Goal: Task Accomplishment & Management: Manage account settings

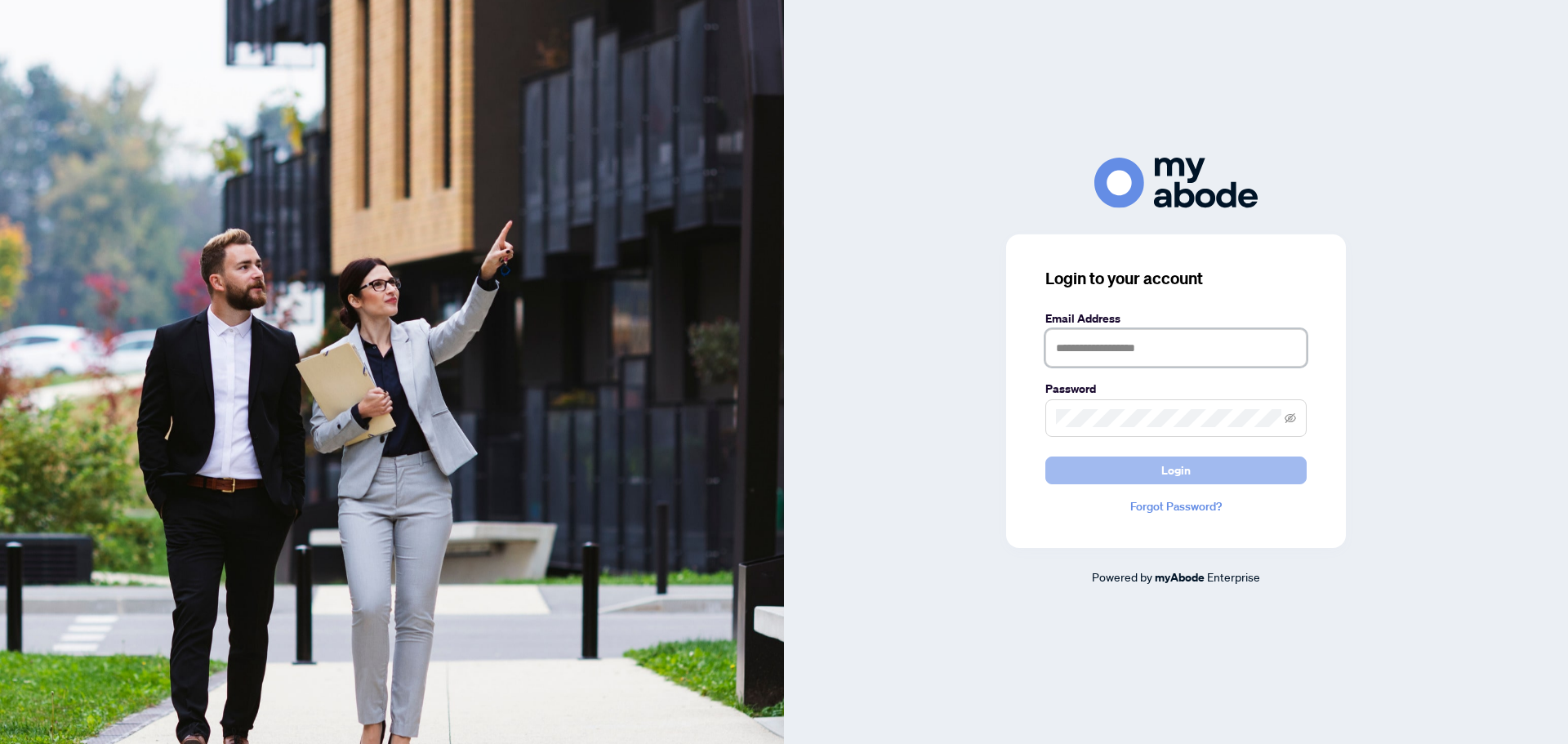
type input "**********"
click at [1153, 478] on button "Login" at bounding box center [1176, 469] width 261 height 27
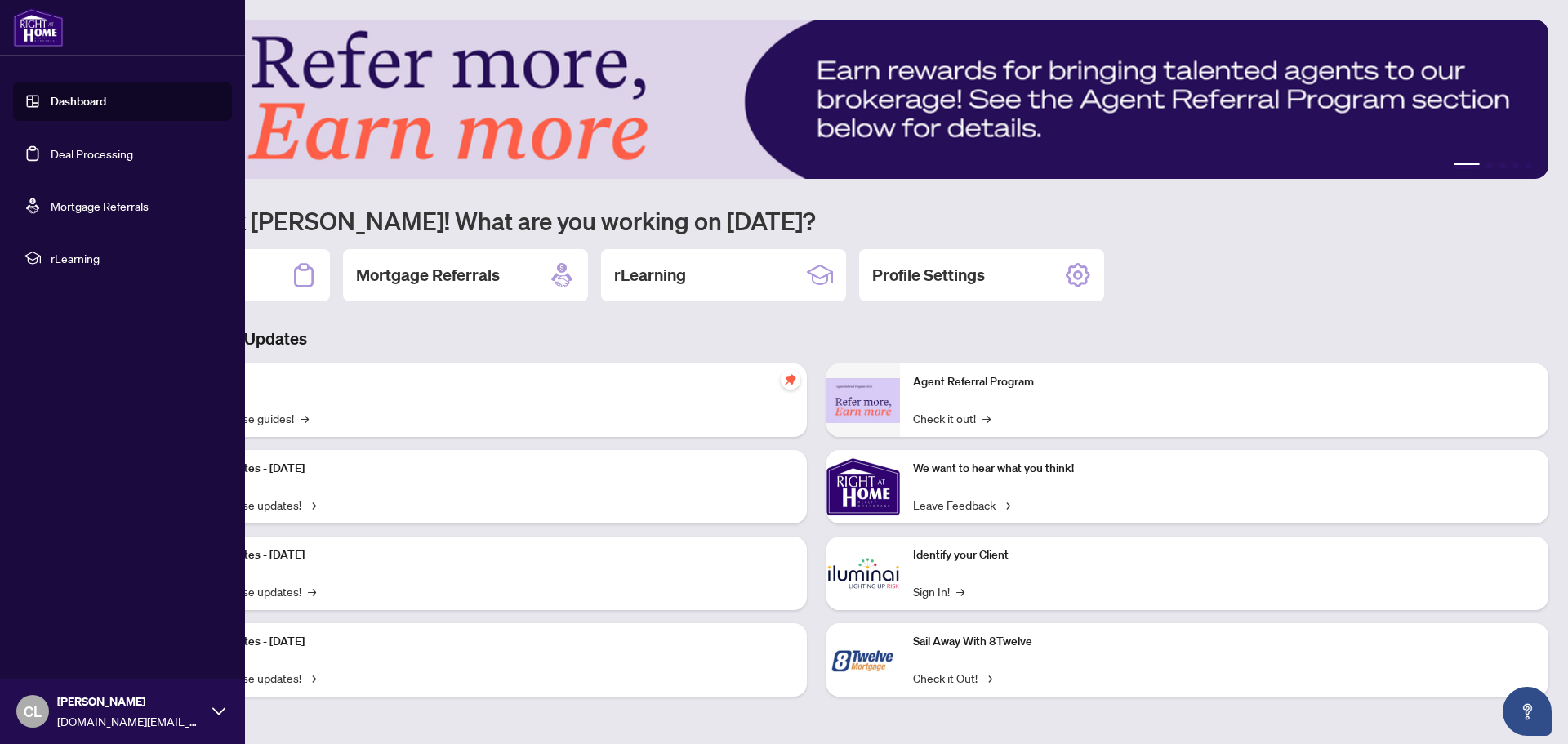
click at [51, 153] on link "Deal Processing" at bounding box center [92, 154] width 82 height 15
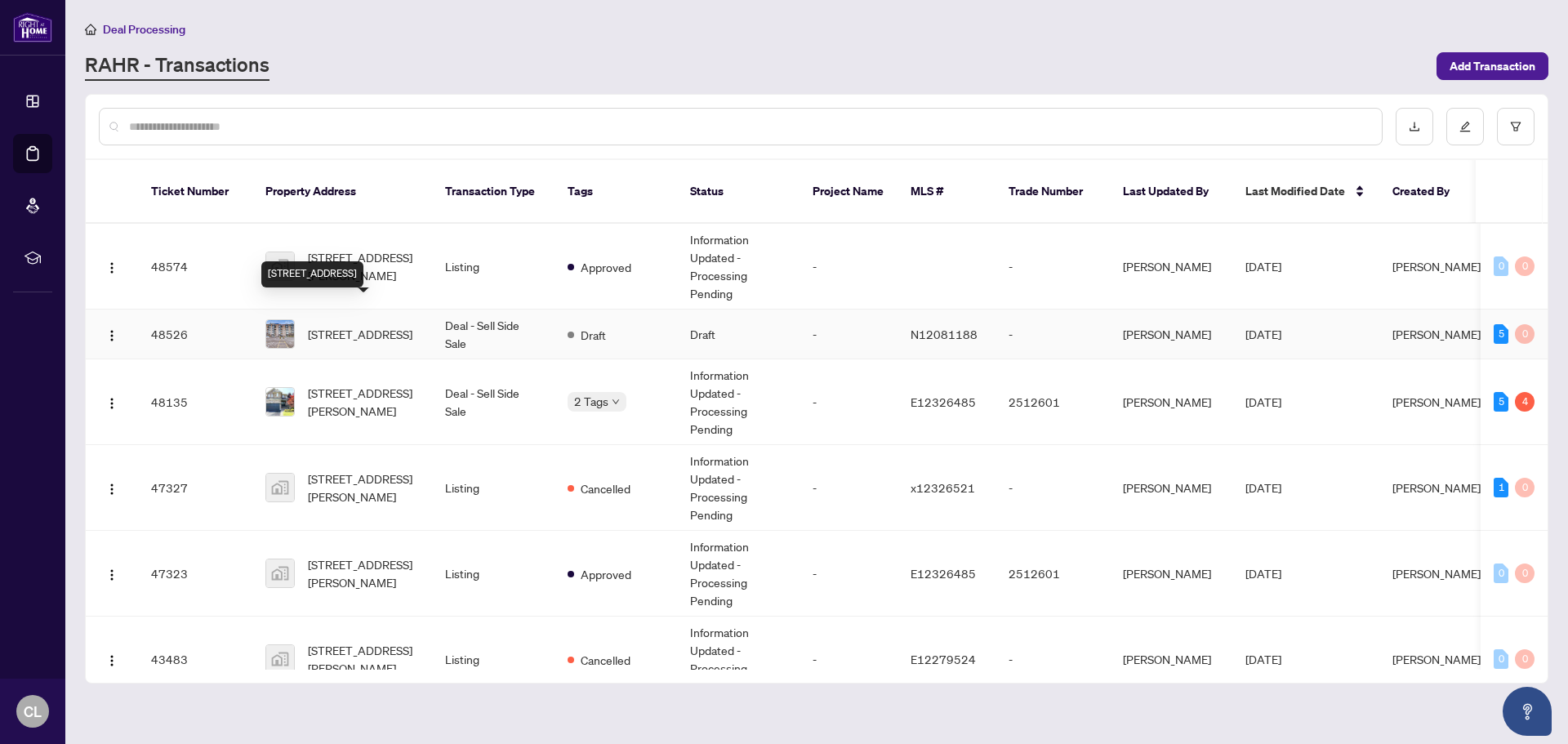
click at [357, 325] on span "[STREET_ADDRESS]" at bounding box center [360, 334] width 105 height 18
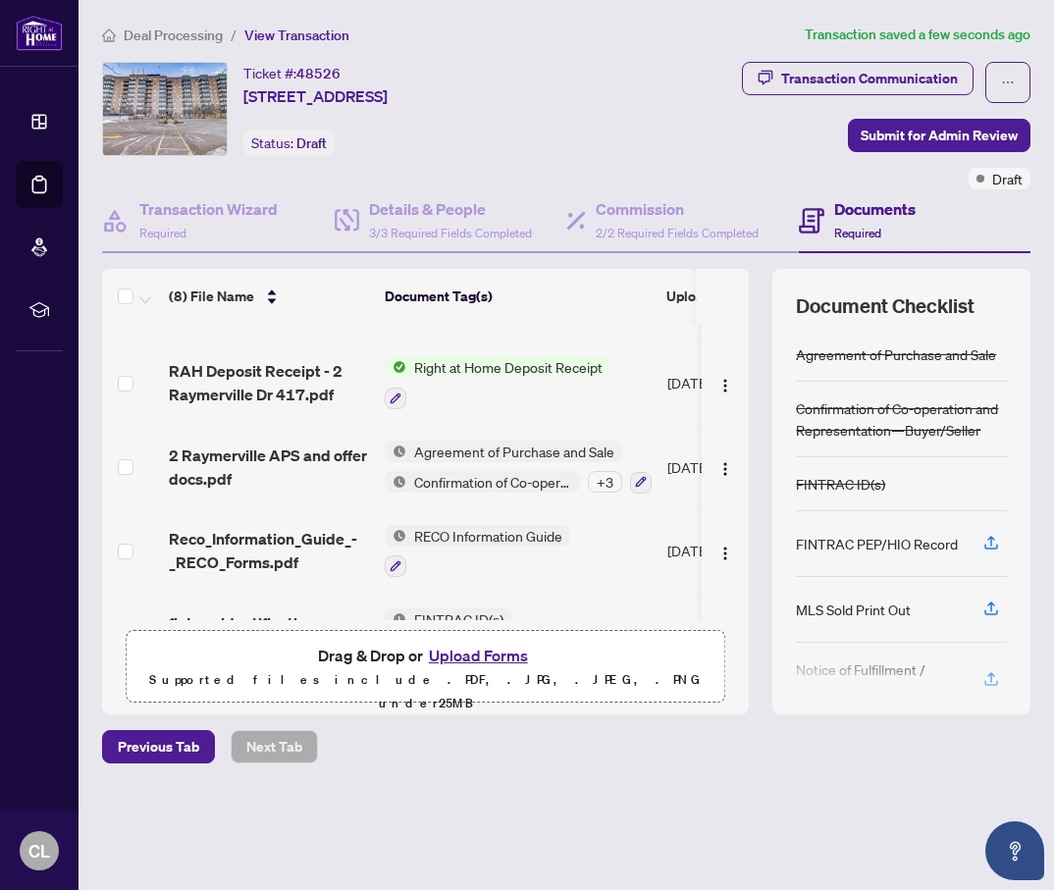
scroll to position [98, 0]
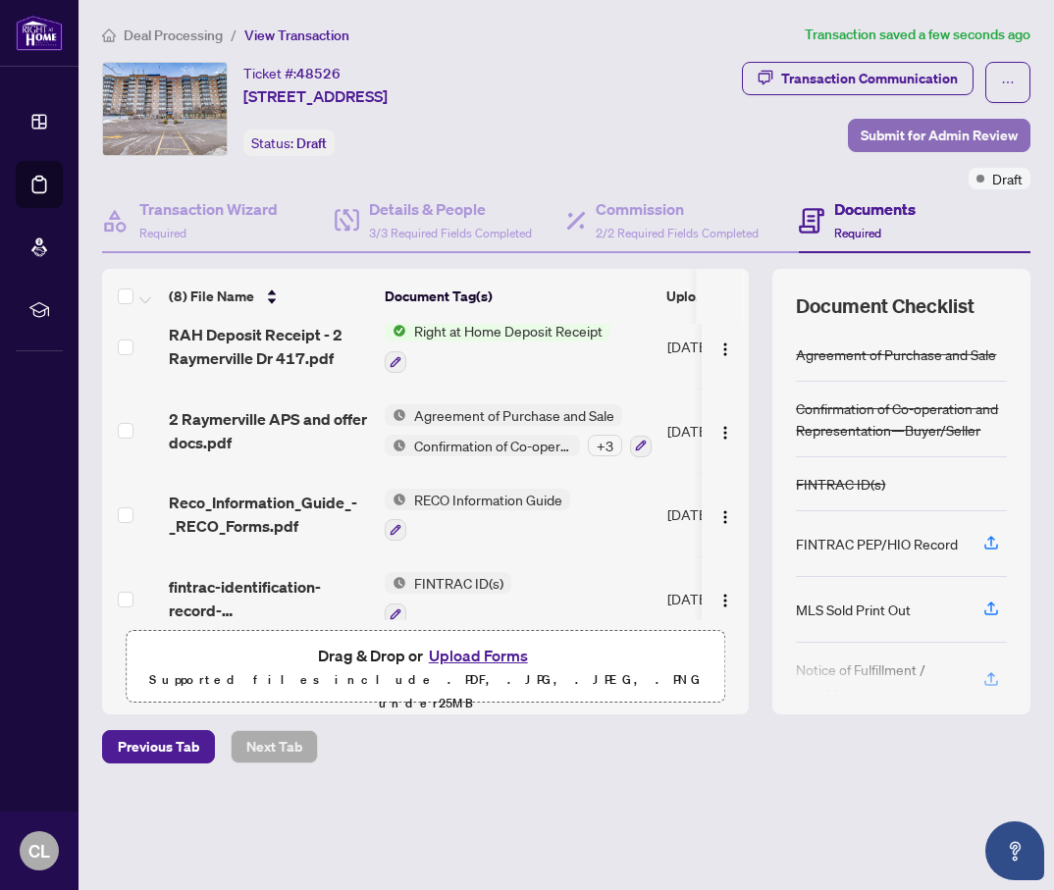
click at [933, 132] on span "Submit for Admin Review" at bounding box center [938, 135] width 157 height 31
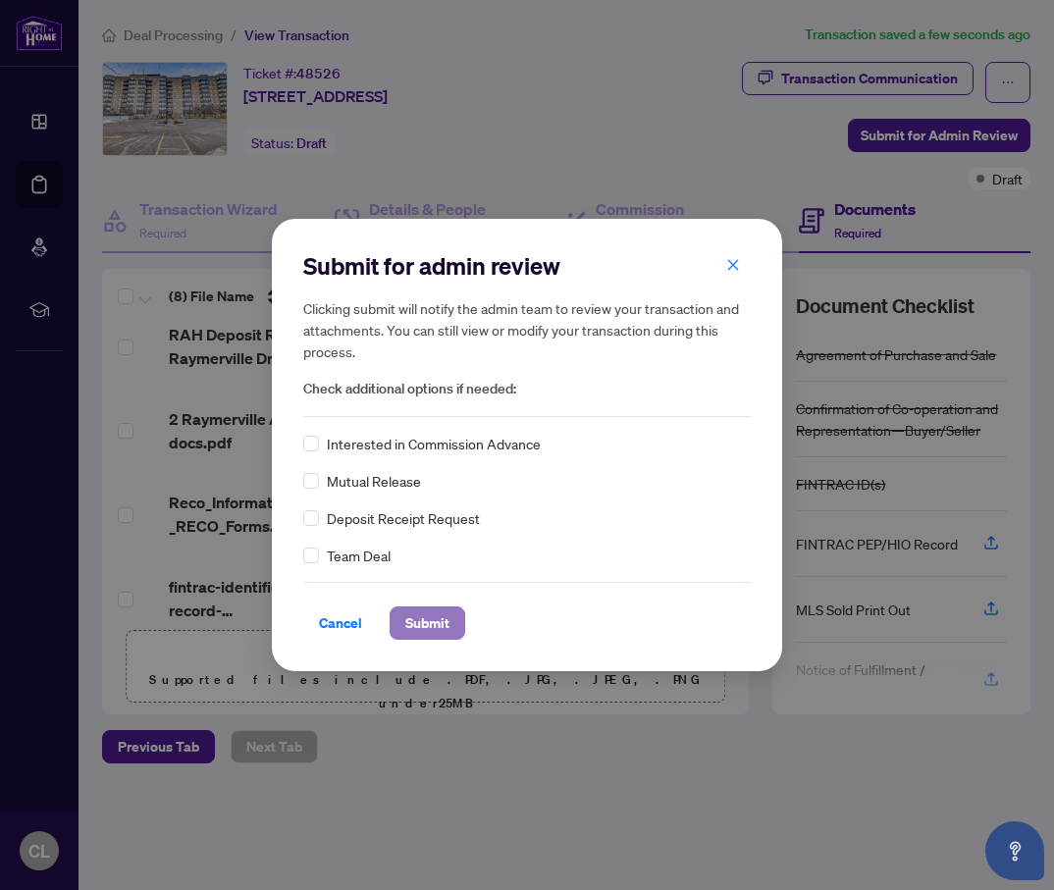
drag, startPoint x: 425, startPoint y: 631, endPoint x: 435, endPoint y: 629, distance: 10.0
click at [427, 630] on span "Submit" at bounding box center [427, 622] width 44 height 31
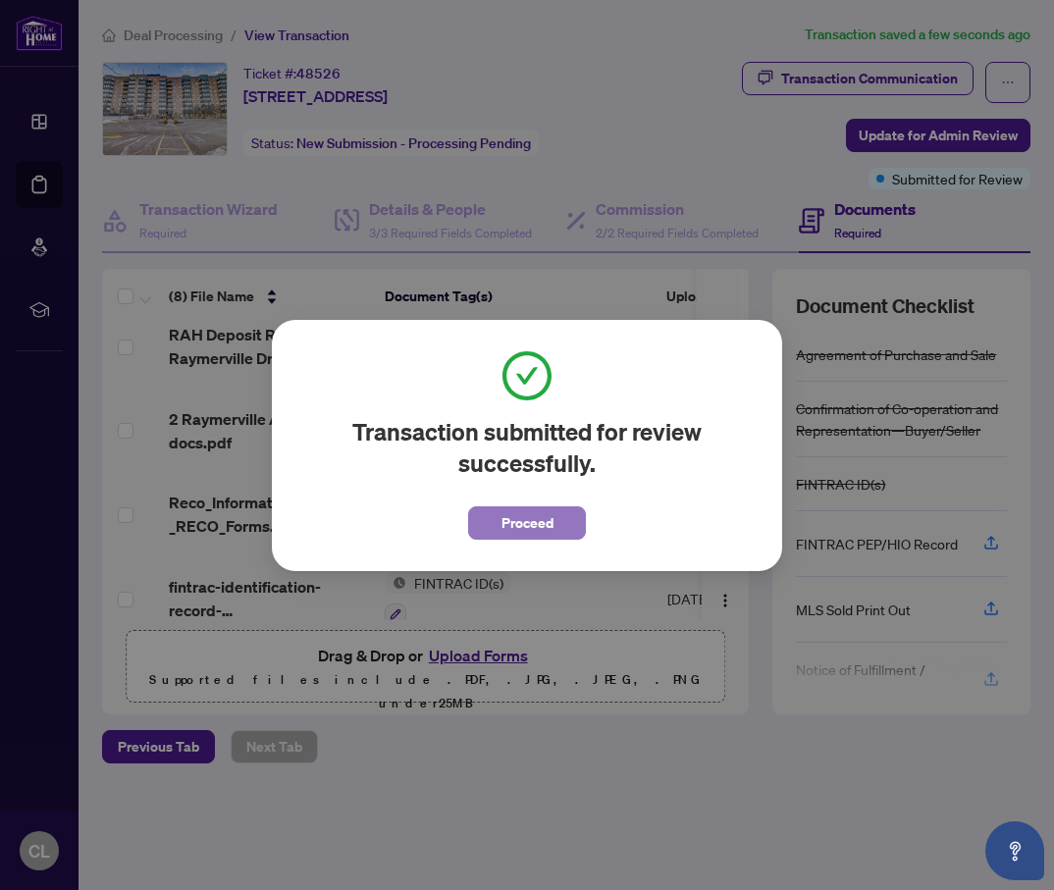
click at [537, 526] on span "Proceed" at bounding box center [527, 522] width 52 height 31
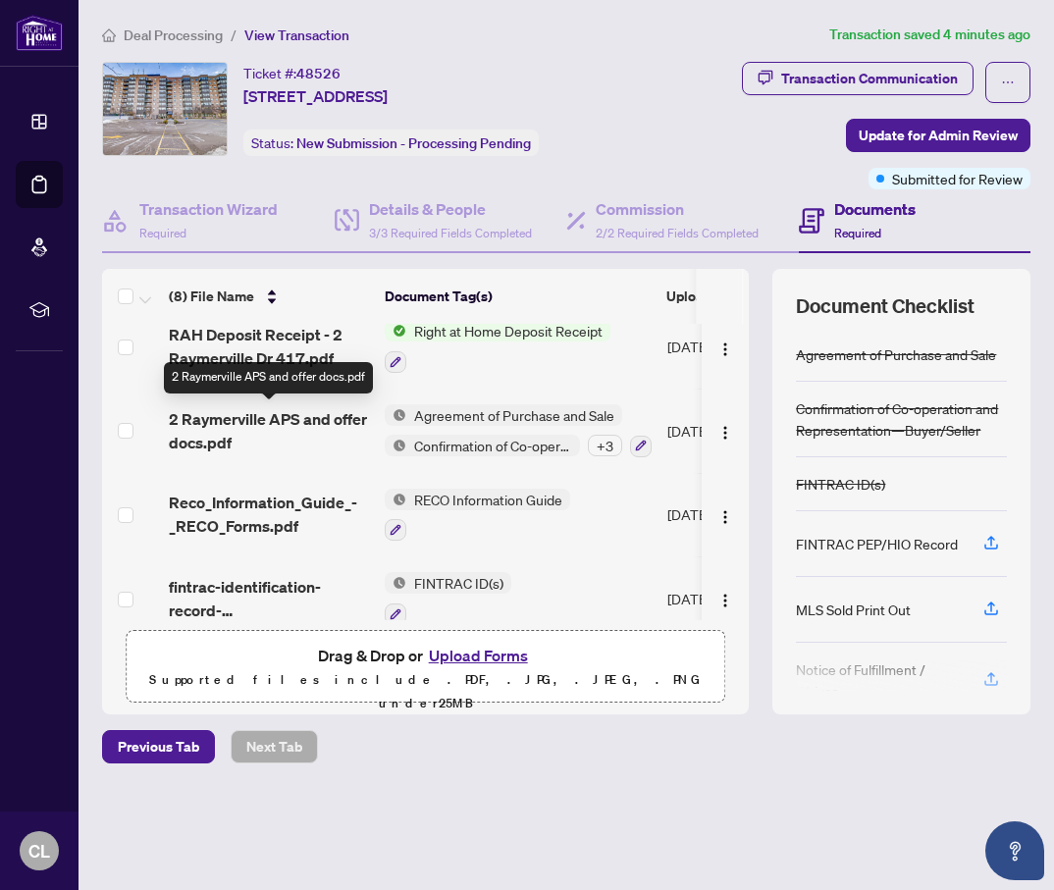
click at [219, 421] on span "2 Raymerville APS and offer docs.pdf" at bounding box center [269, 430] width 200 height 47
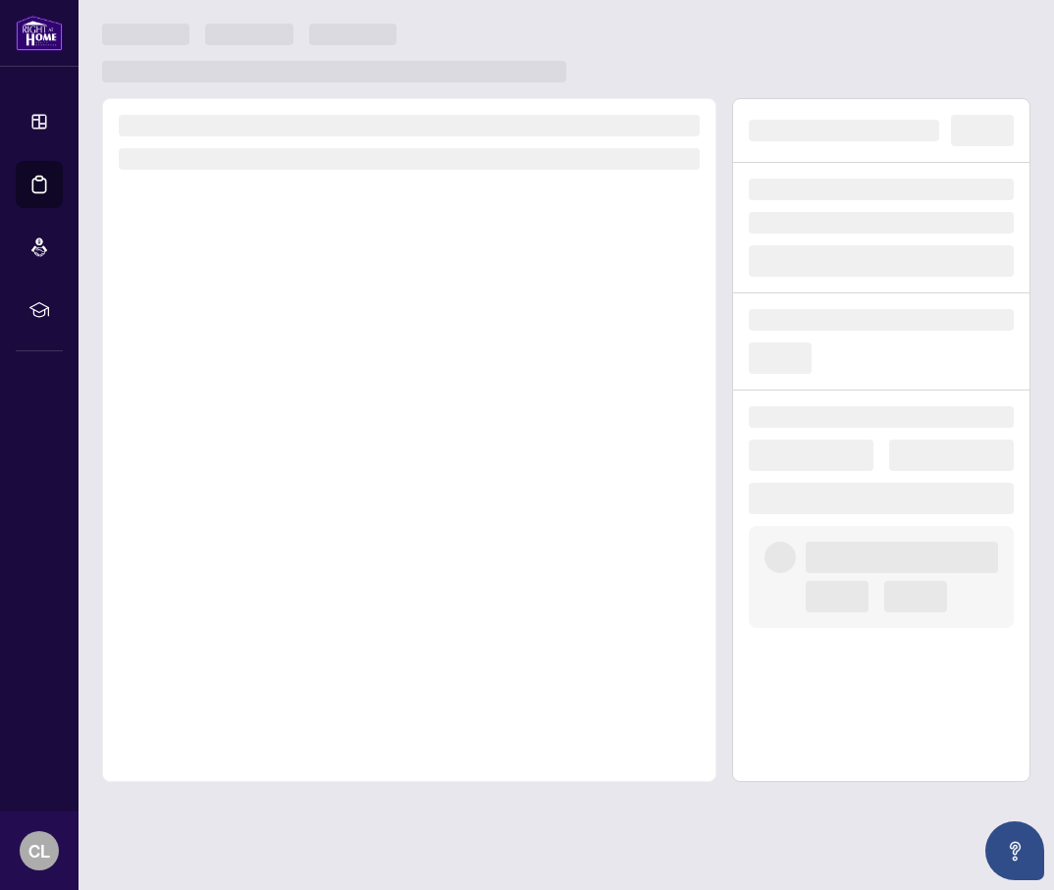
click at [219, 421] on div at bounding box center [409, 440] width 614 height 684
click at [219, 423] on div at bounding box center [409, 440] width 614 height 684
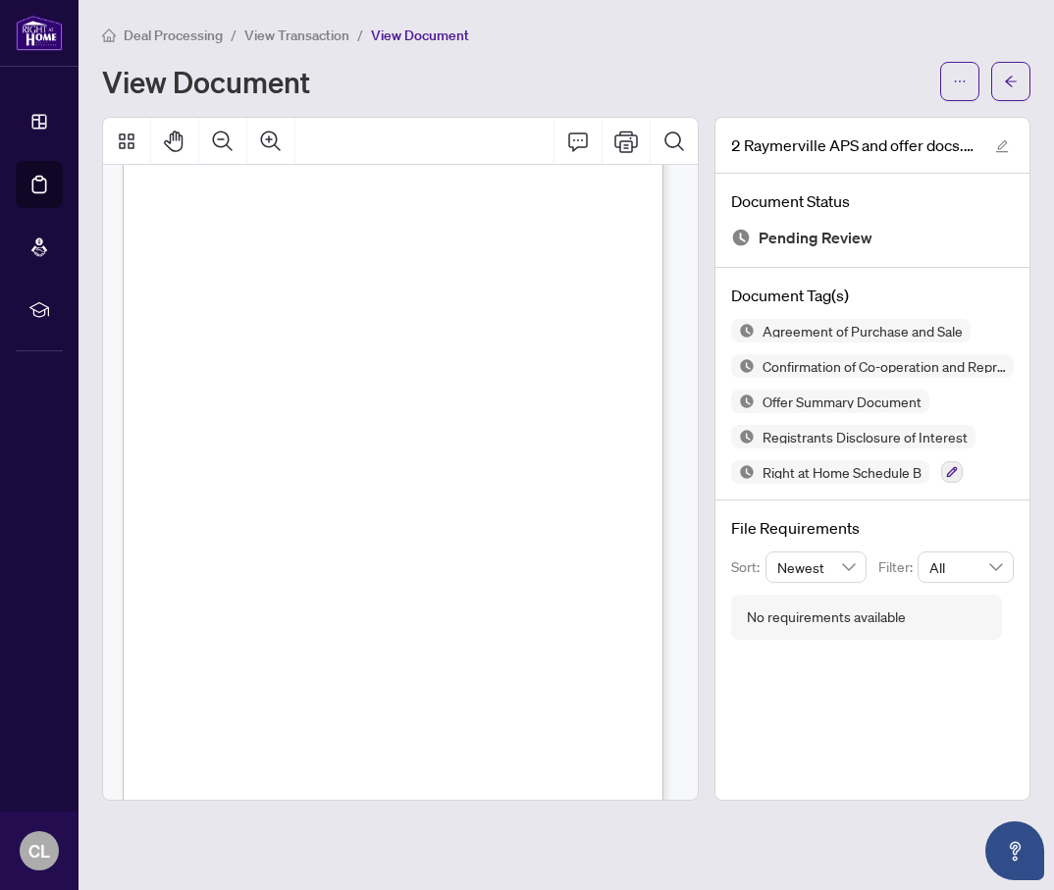
scroll to position [883, 0]
click at [273, 147] on icon "Zoom In" at bounding box center [271, 142] width 24 height 24
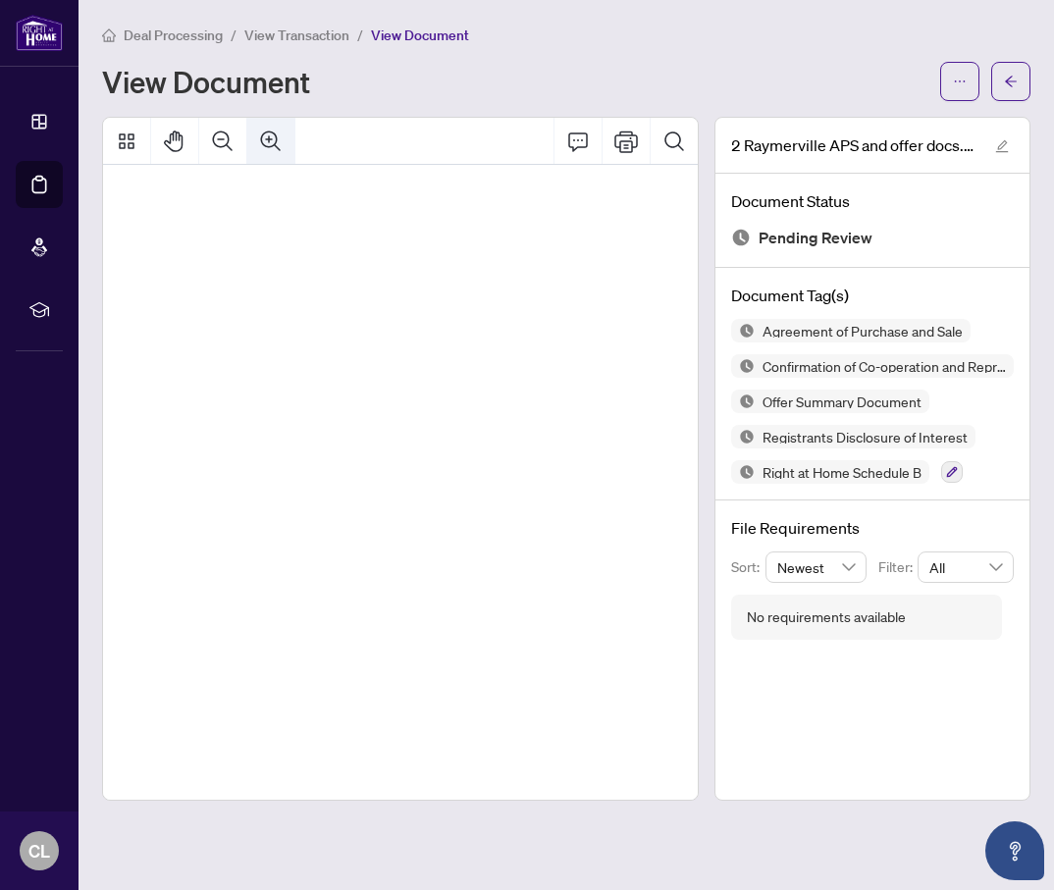
click at [273, 147] on icon "Zoom In" at bounding box center [271, 142] width 24 height 24
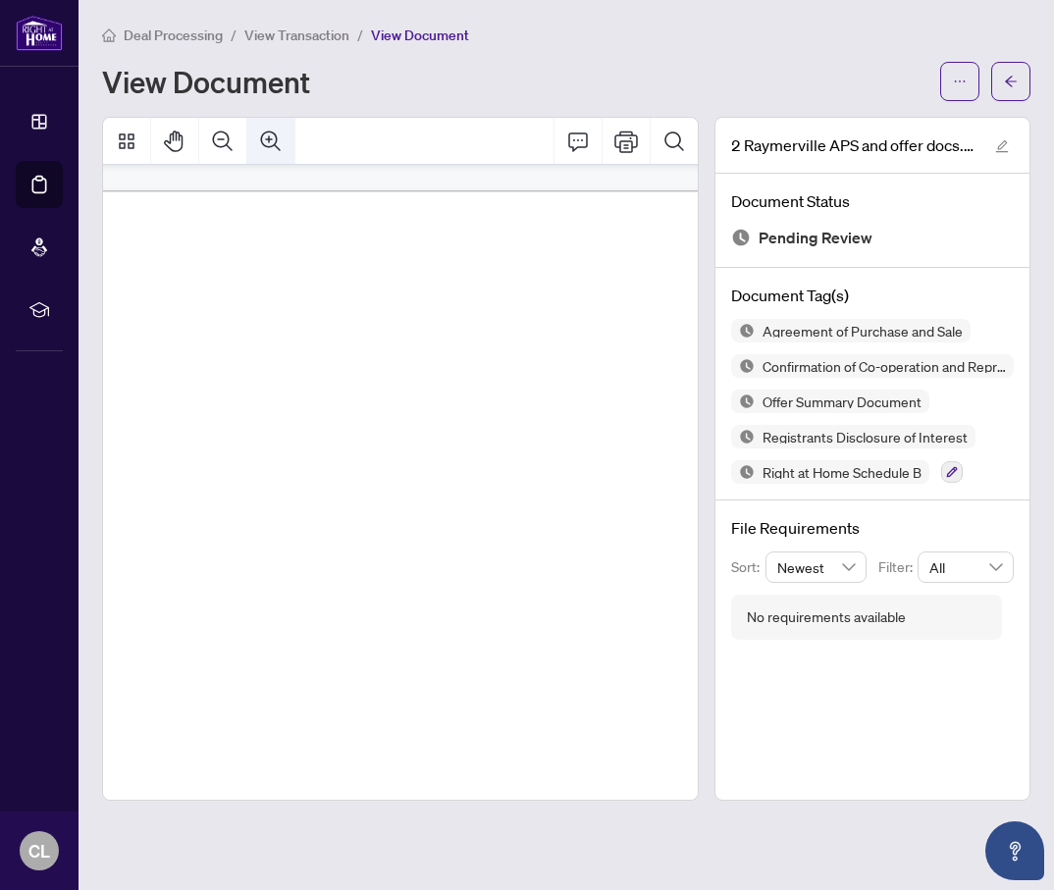
scroll to position [1404, 152]
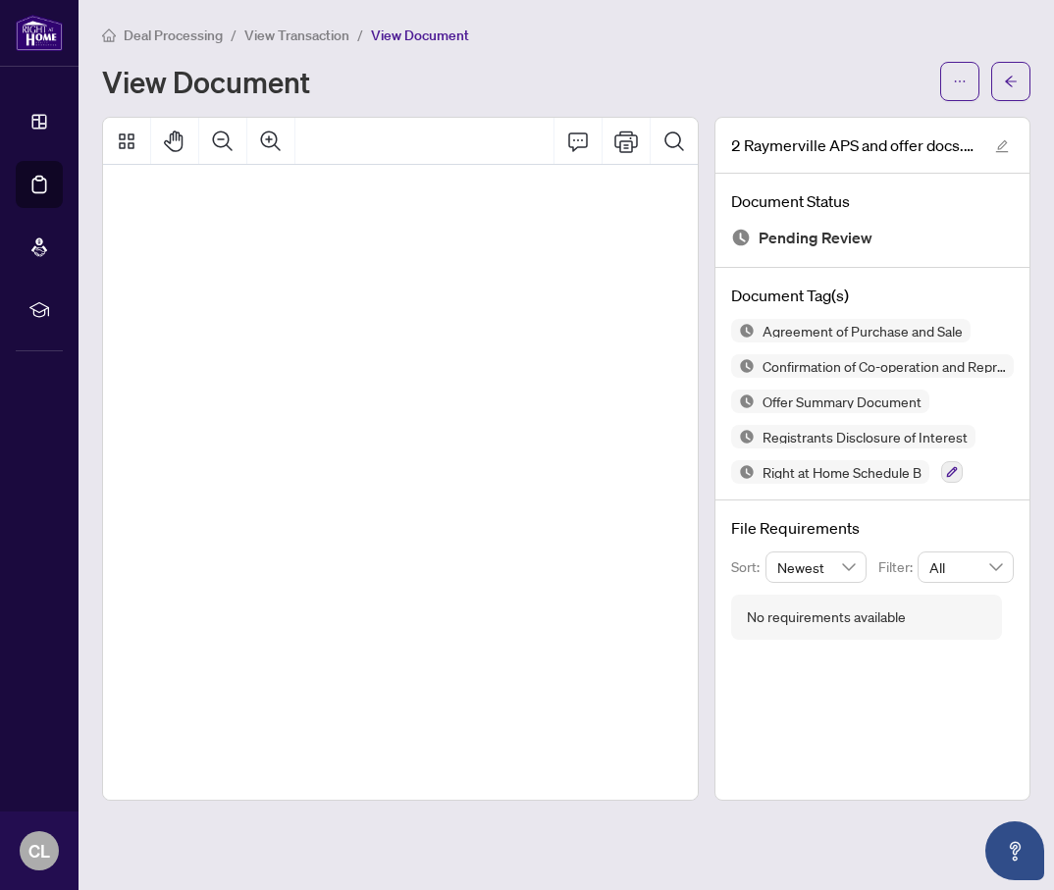
drag, startPoint x: 489, startPoint y: 597, endPoint x: 530, endPoint y: 414, distance: 188.0
click at [537, 387] on div "DigiSign Verified - c2942aab-2c29-41ed-b177-d2989b69a9ed CL CL JG DigiSign Veri…" at bounding box center [565, 669] width 1188 height 1537
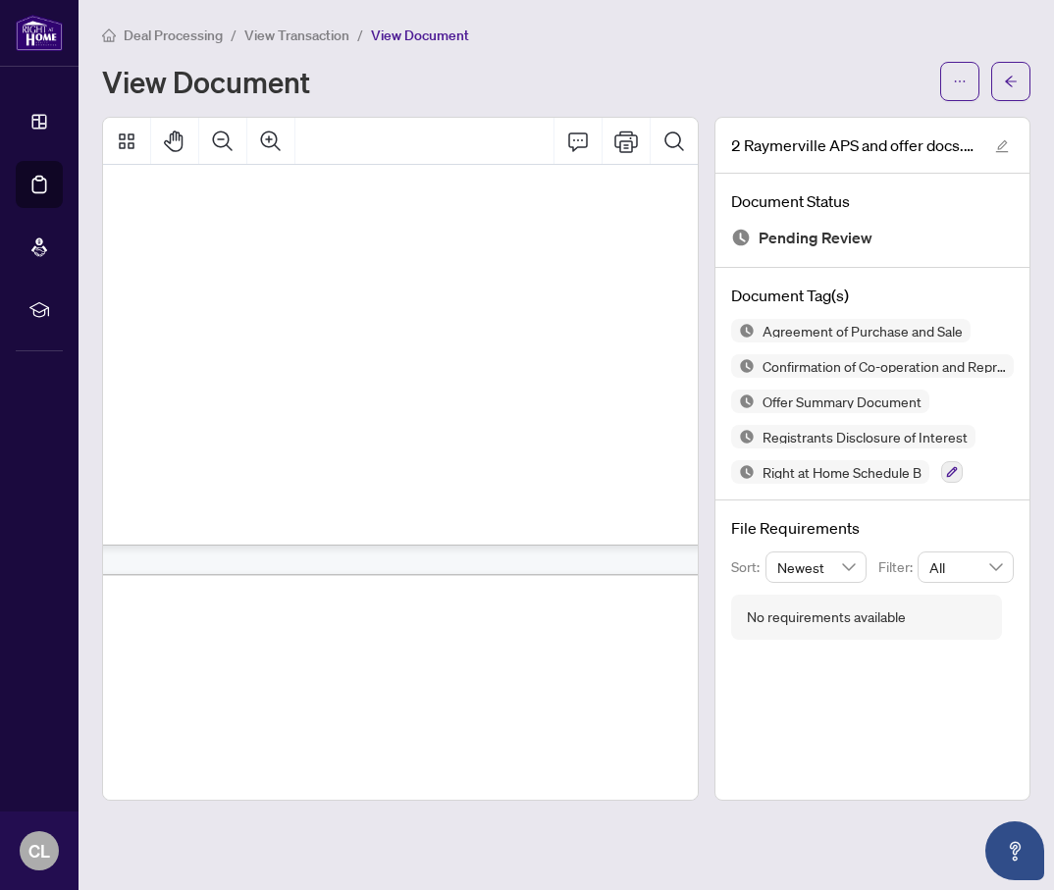
scroll to position [1895, 152]
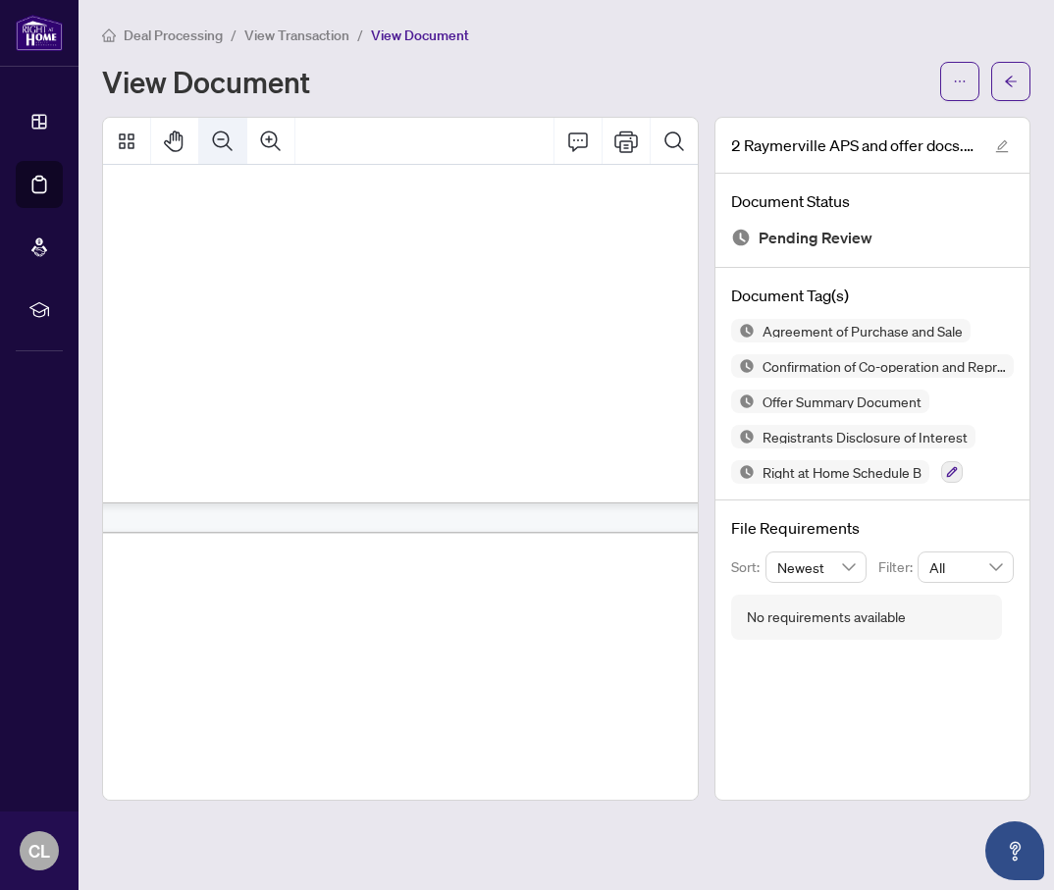
click at [225, 138] on icon "Zoom Out" at bounding box center [223, 142] width 24 height 24
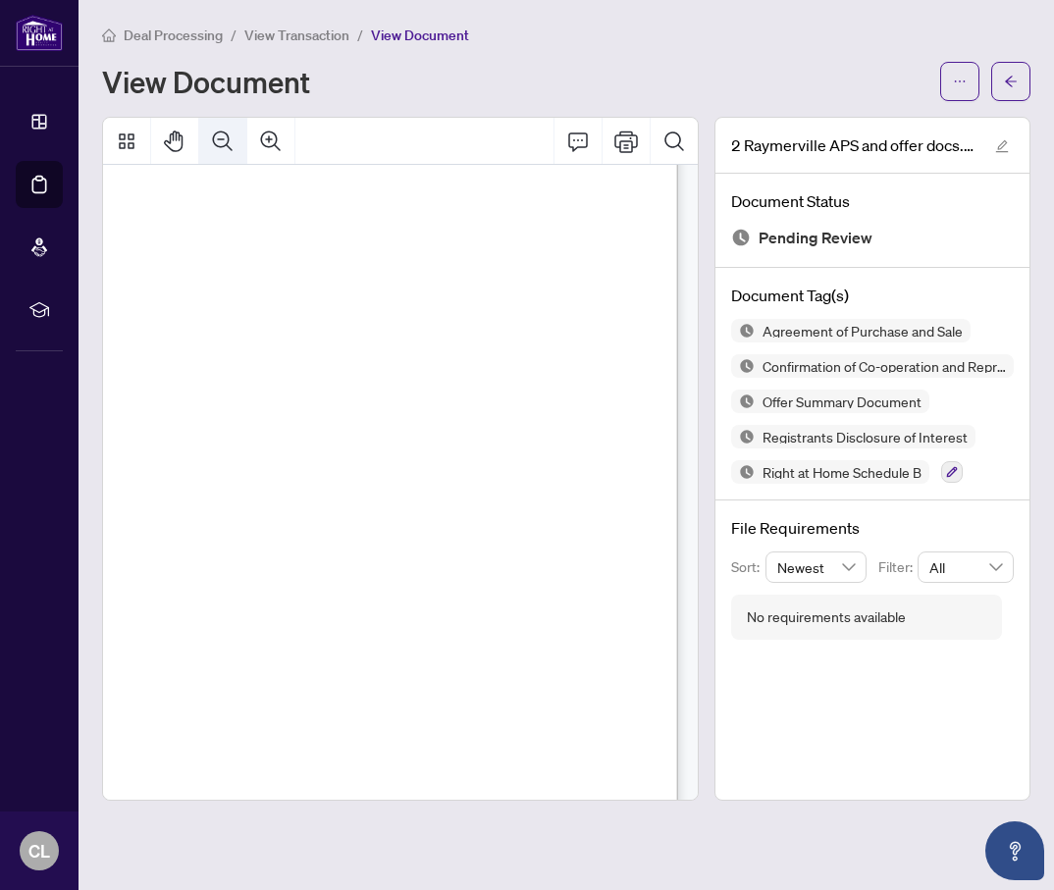
scroll to position [1507, 68]
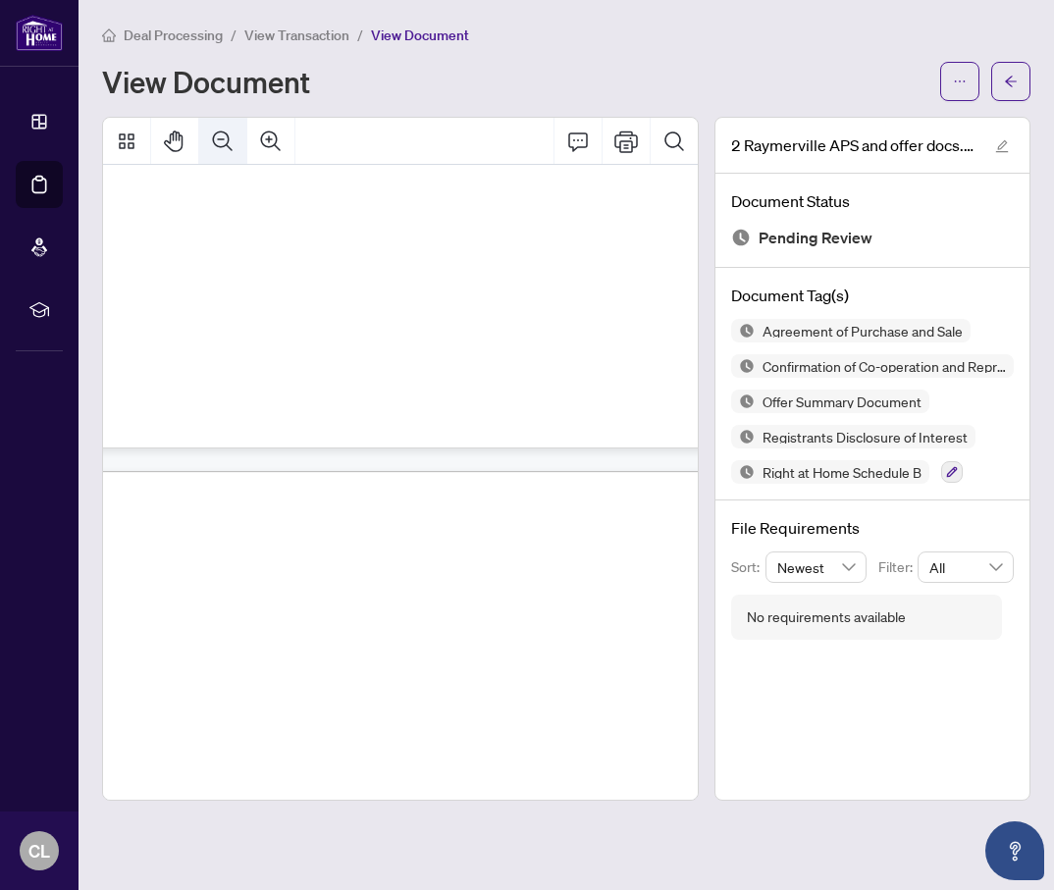
click at [225, 137] on icon "Zoom Out" at bounding box center [223, 142] width 24 height 24
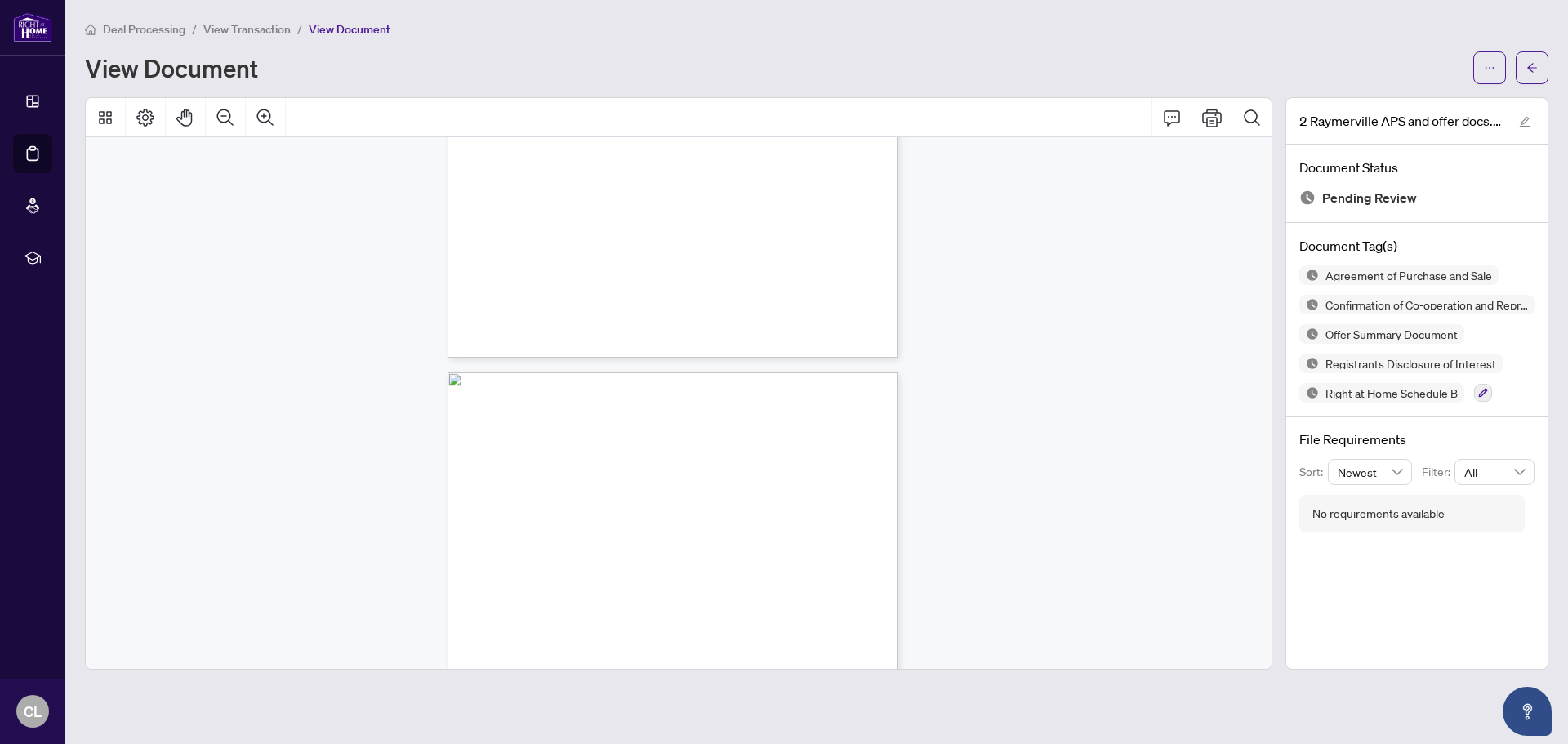
scroll to position [1568, 0]
click at [1535, 71] on icon "arrow-left" at bounding box center [1532, 68] width 12 height 12
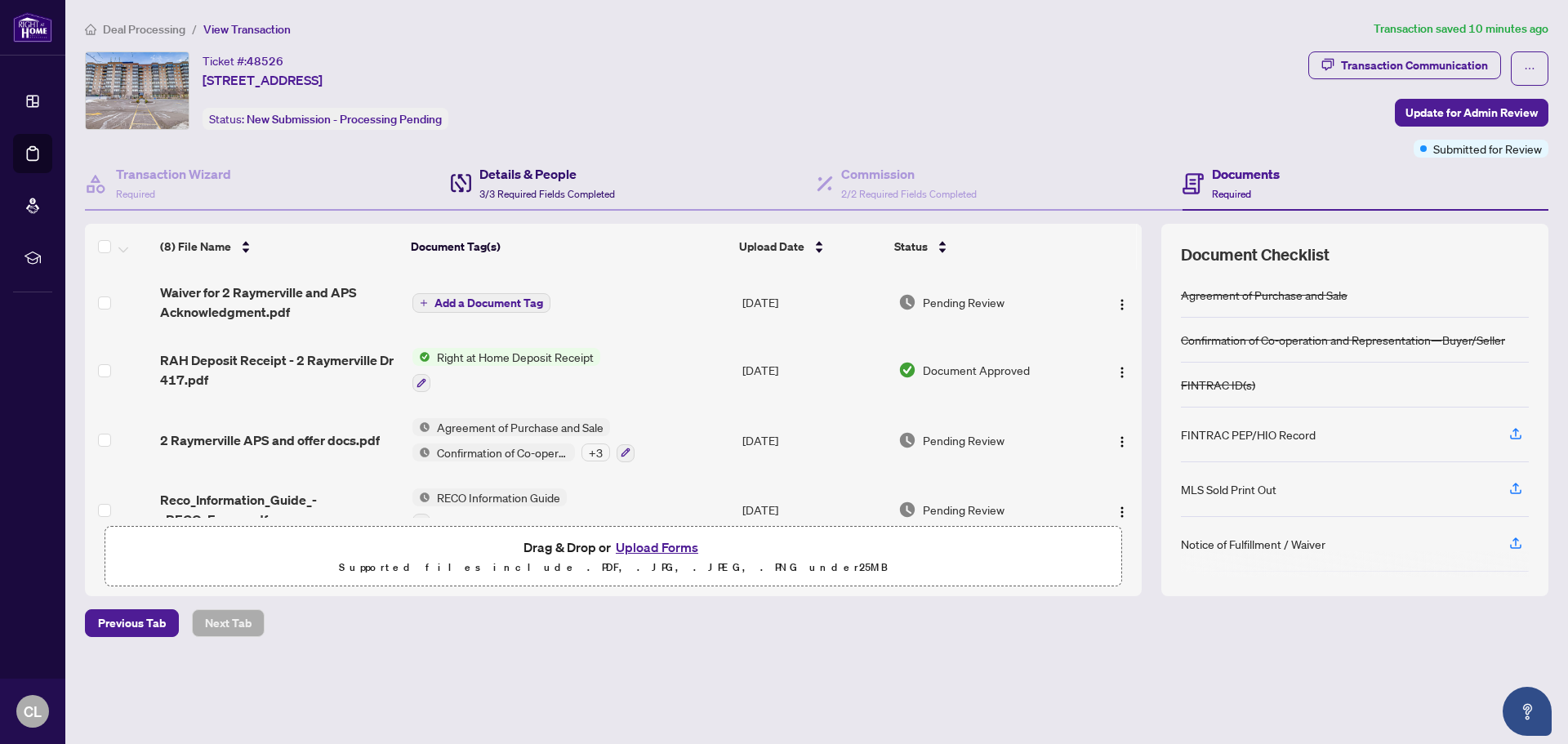
click at [564, 200] on div "Details & People 3/3 Required Fields Completed" at bounding box center [547, 183] width 136 height 38
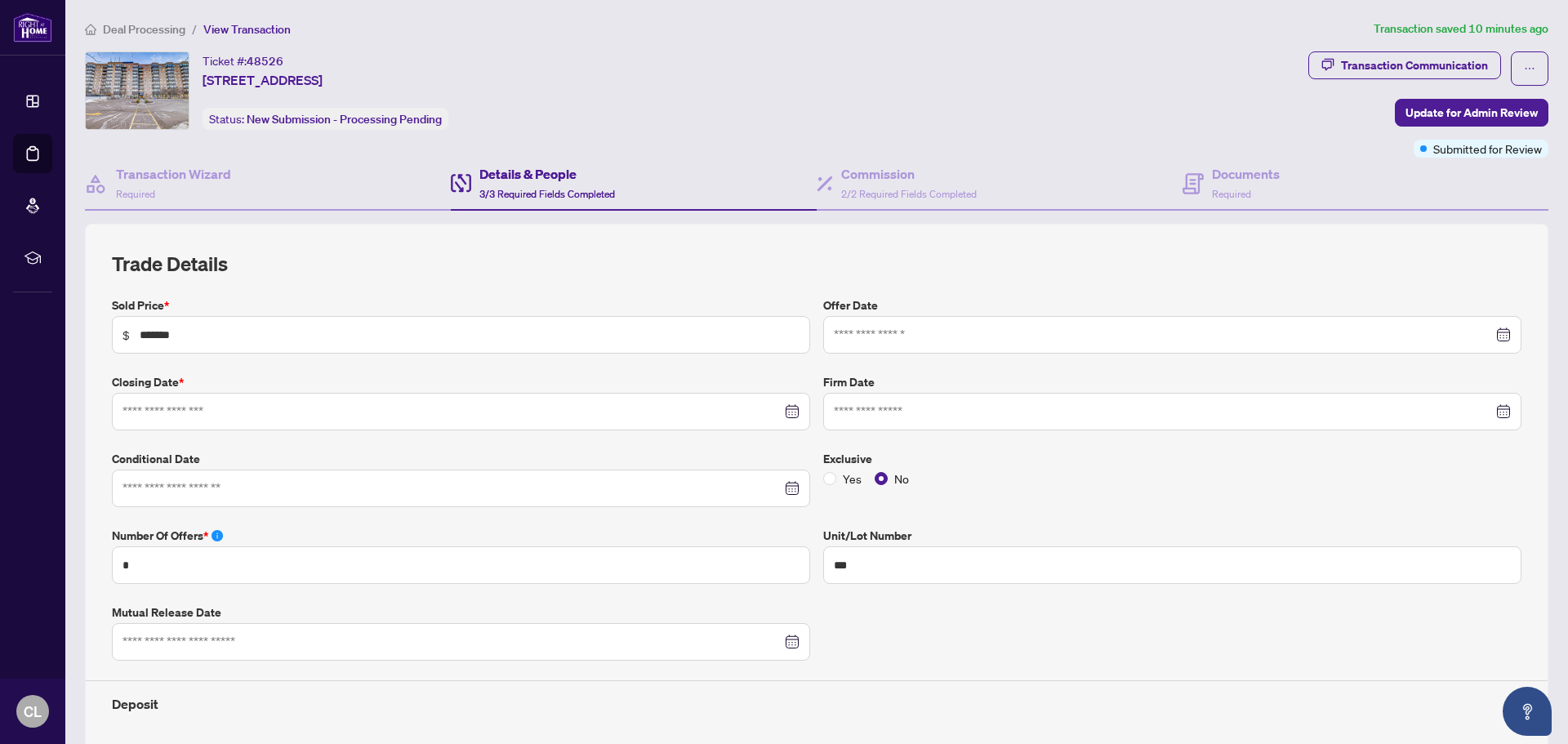
type input "**********"
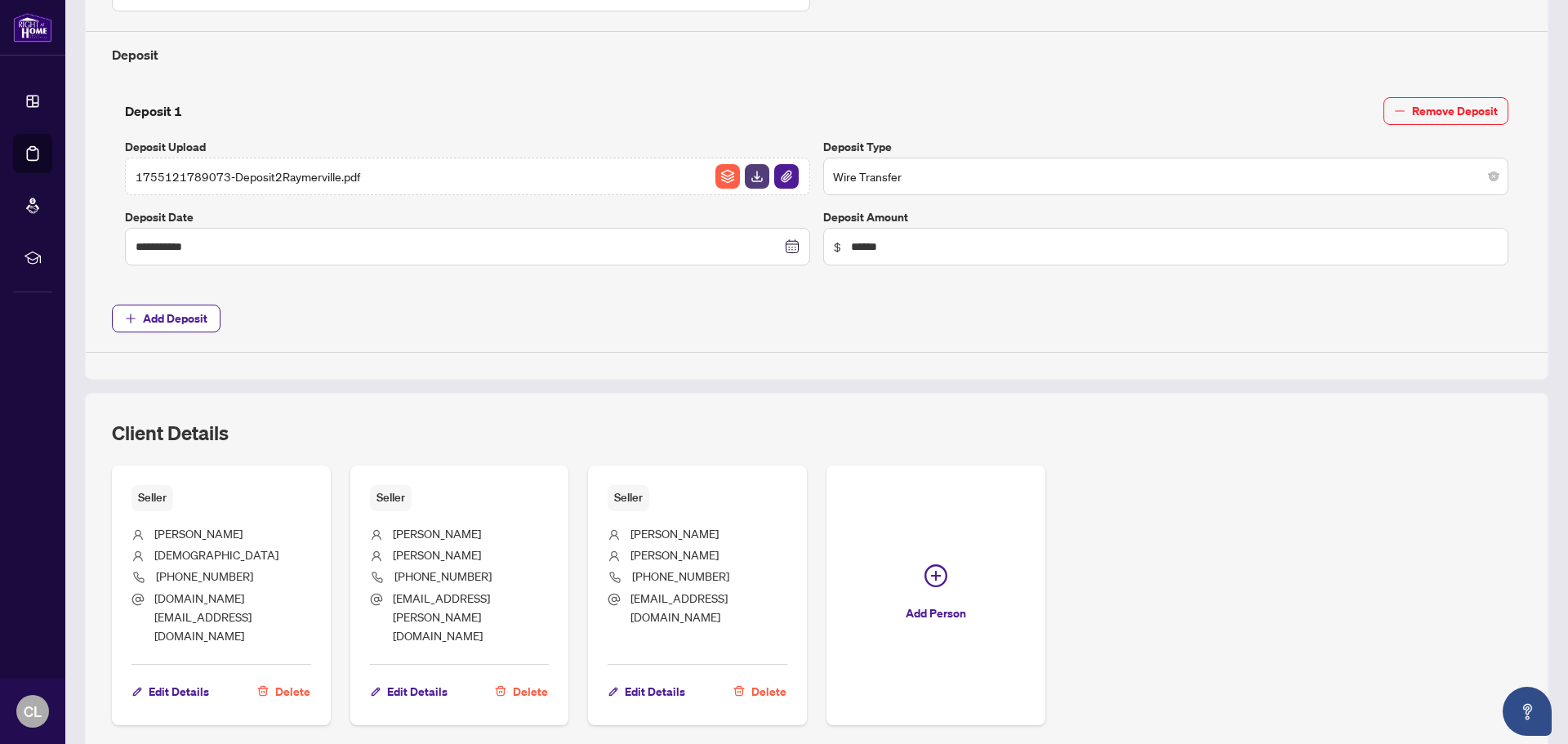
scroll to position [738, 0]
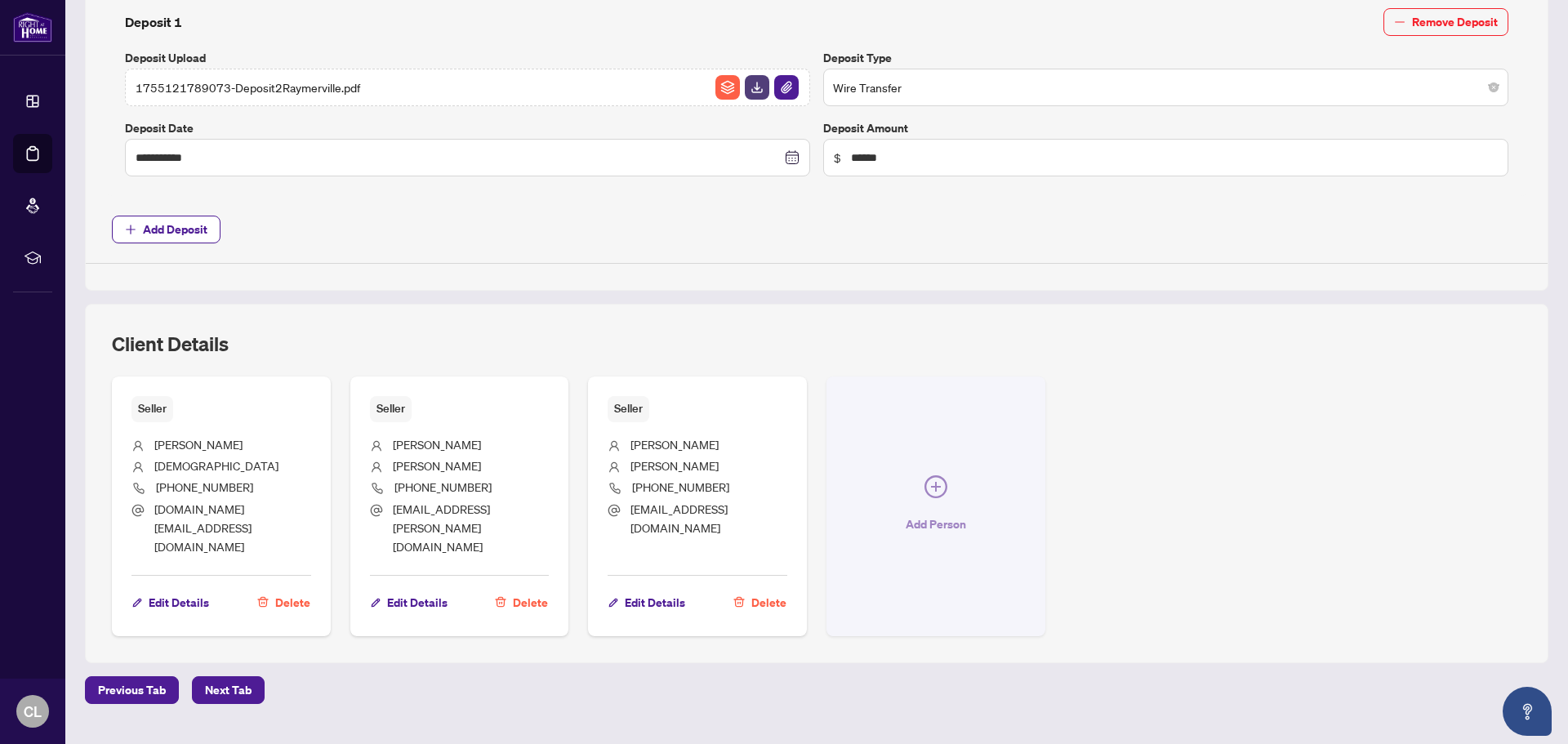
click at [935, 475] on icon "plus-circle" at bounding box center [935, 486] width 22 height 22
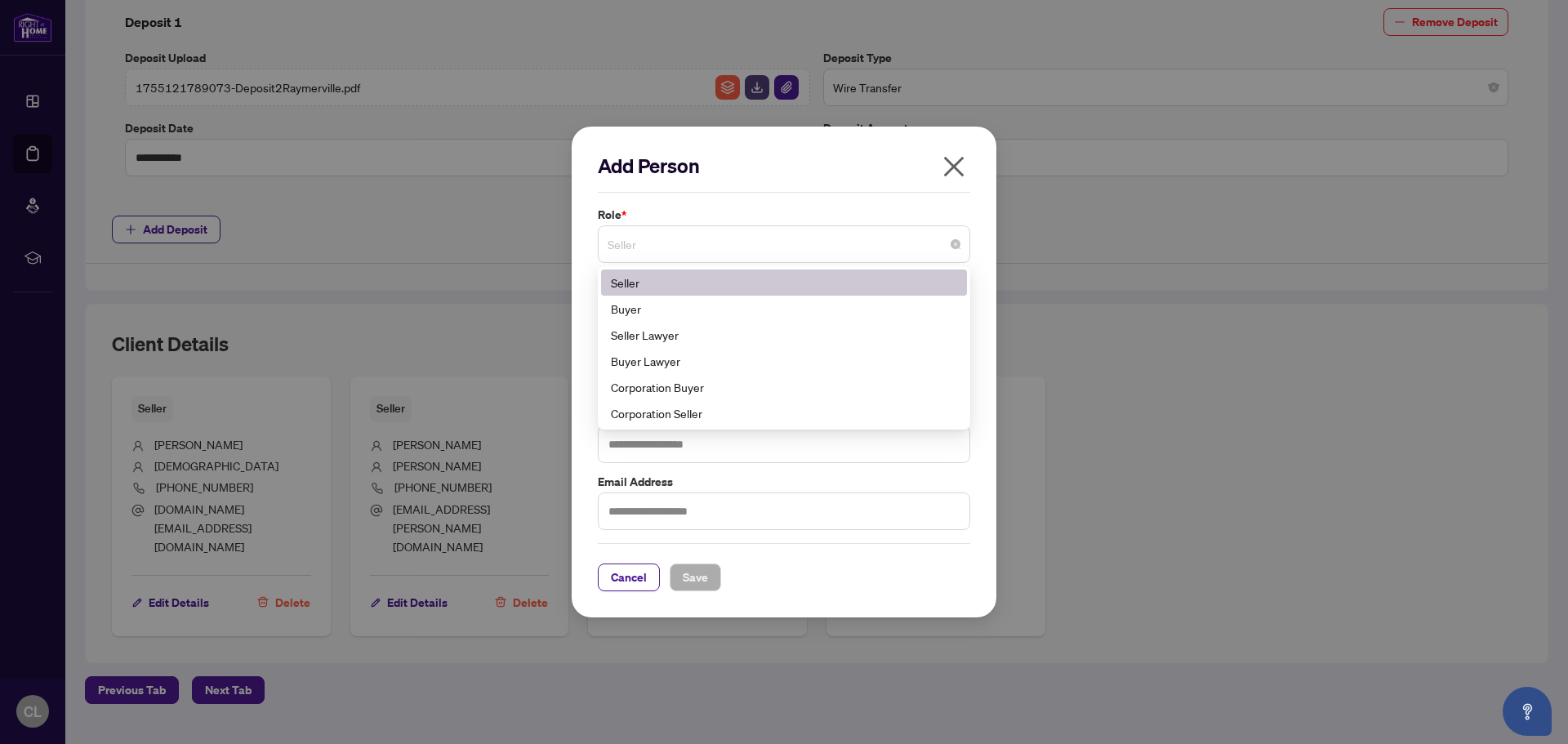
click at [674, 247] on span "Seller" at bounding box center [784, 244] width 353 height 31
click at [588, 310] on div "Add Person Role * Seller 1 2 5 Seller Buyer Seller Lawyer Buyer Lawyer Corporat…" at bounding box center [784, 372] width 424 height 492
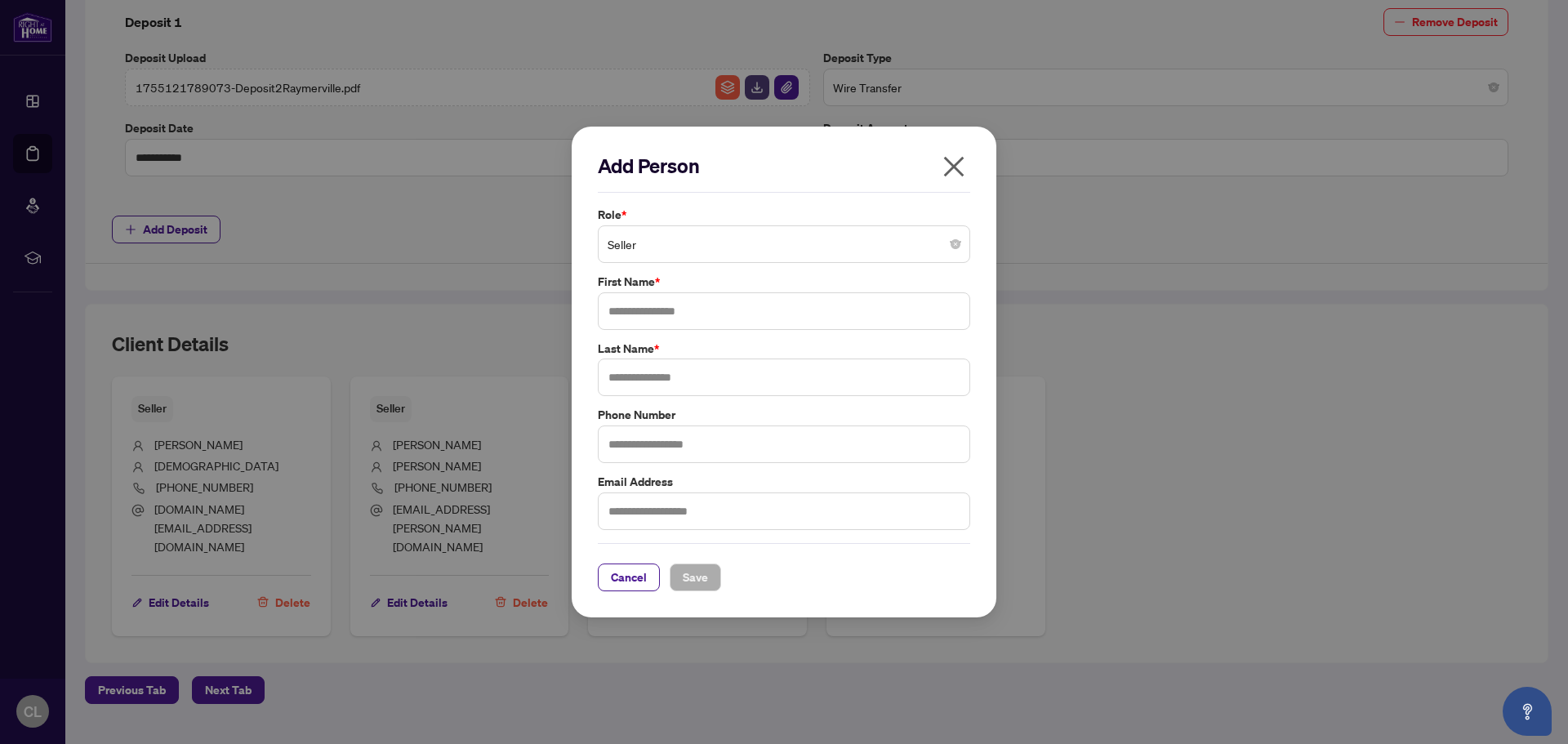
click at [614, 244] on span "Seller" at bounding box center [784, 244] width 353 height 31
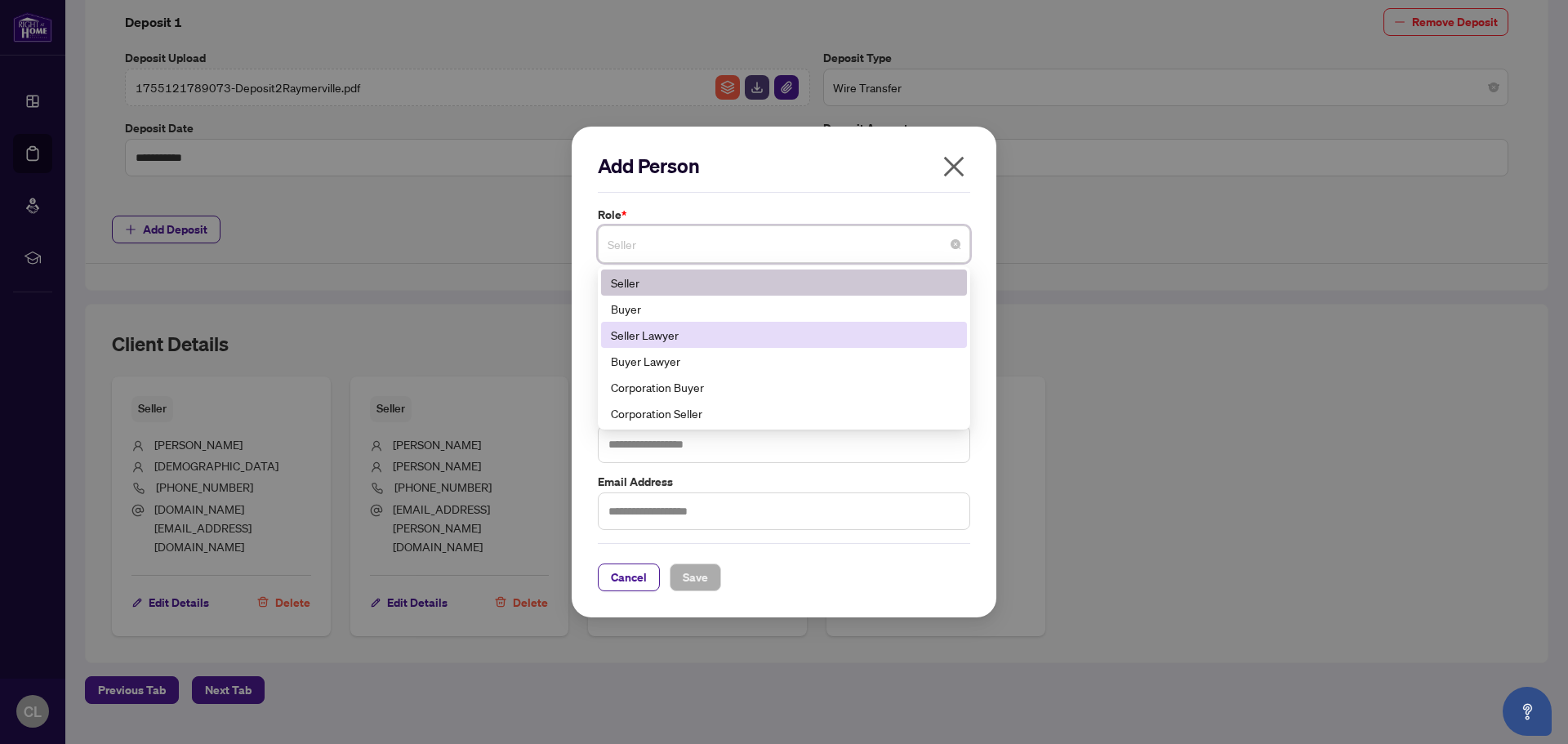
click at [624, 336] on div "Seller Lawyer" at bounding box center [784, 335] width 346 height 18
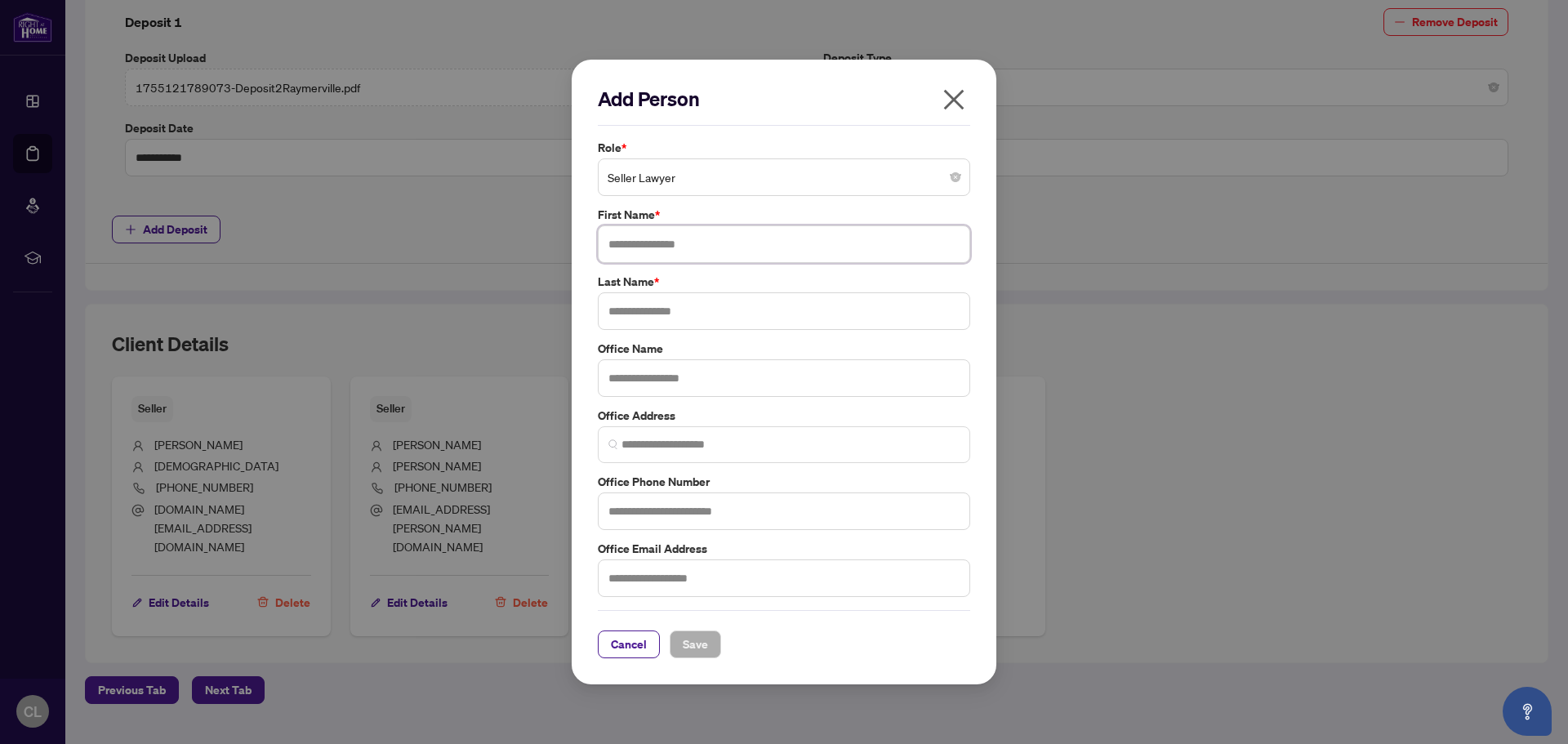
click at [653, 250] on input "text" at bounding box center [783, 244] width 372 height 37
type input "******"
click at [638, 302] on input "text" at bounding box center [783, 310] width 372 height 37
type input "****"
click at [628, 376] on input "text" at bounding box center [783, 378] width 372 height 37
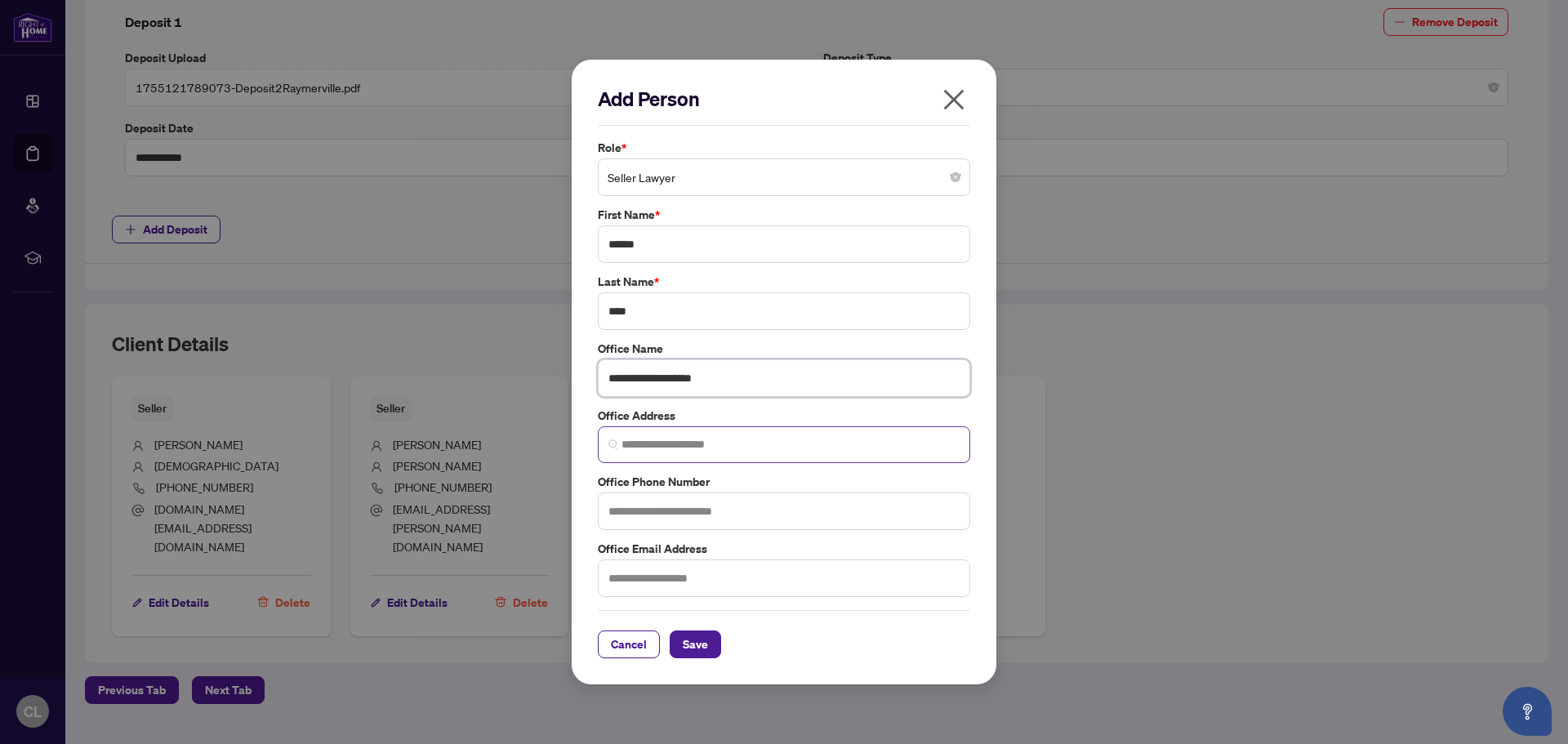
type input "**********"
click at [628, 446] on input "search" at bounding box center [791, 444] width 338 height 17
paste input "**********"
type input "**********"
click at [662, 516] on input "text" at bounding box center [783, 511] width 372 height 37
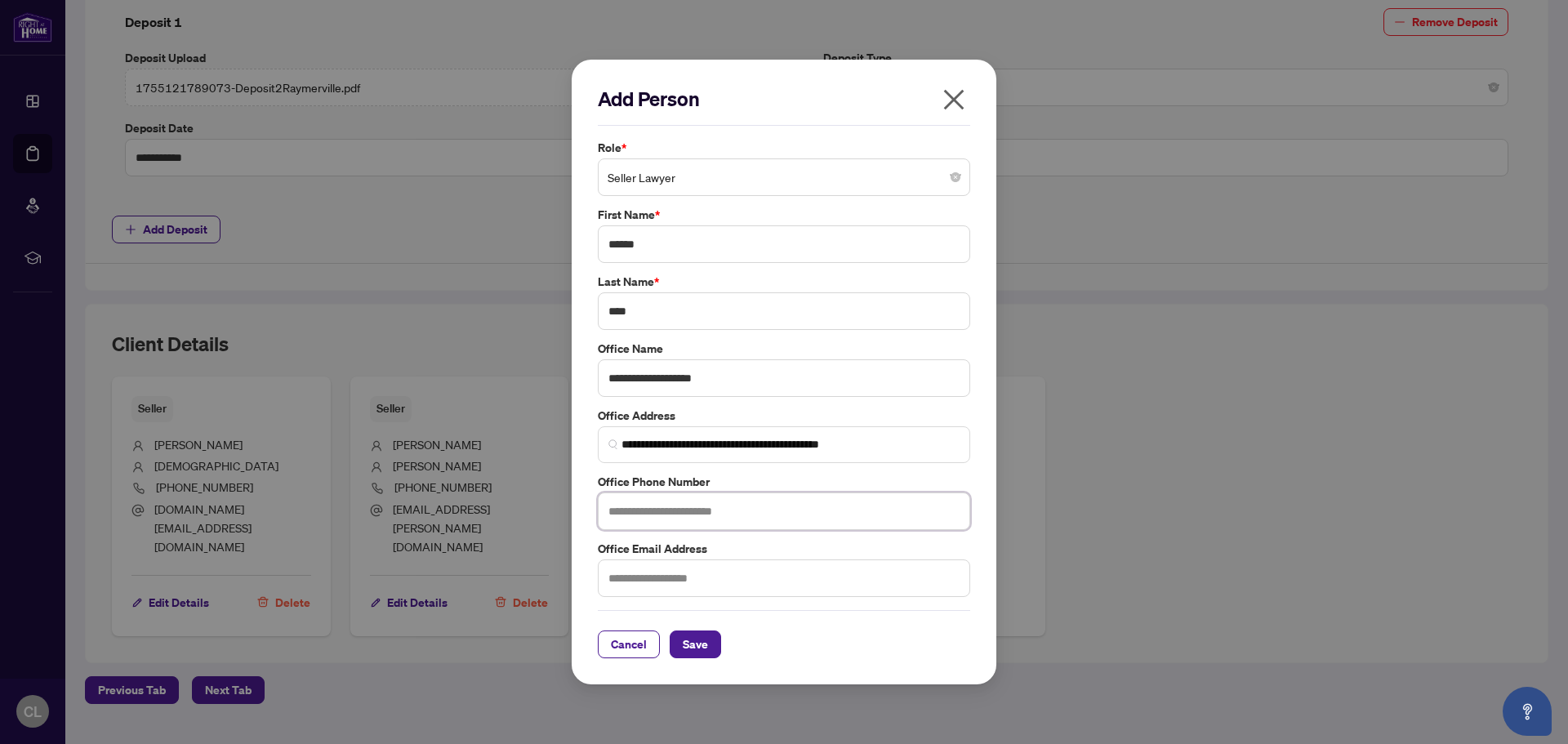
paste input "**********"
type input "**********"
click at [640, 573] on input "text" at bounding box center [783, 578] width 372 height 37
type input "**********"
click at [701, 636] on span "Save" at bounding box center [695, 643] width 25 height 26
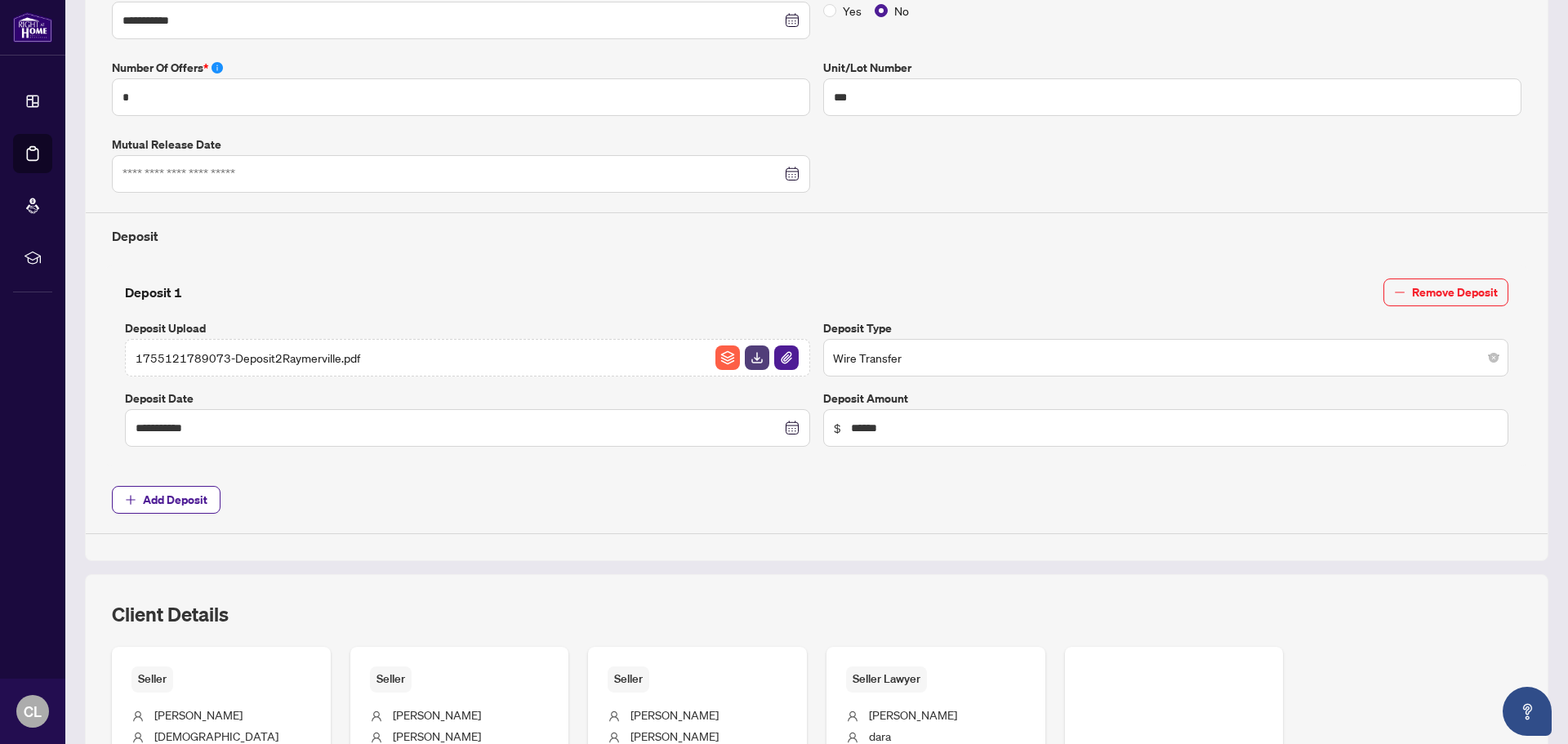
scroll to position [677, 0]
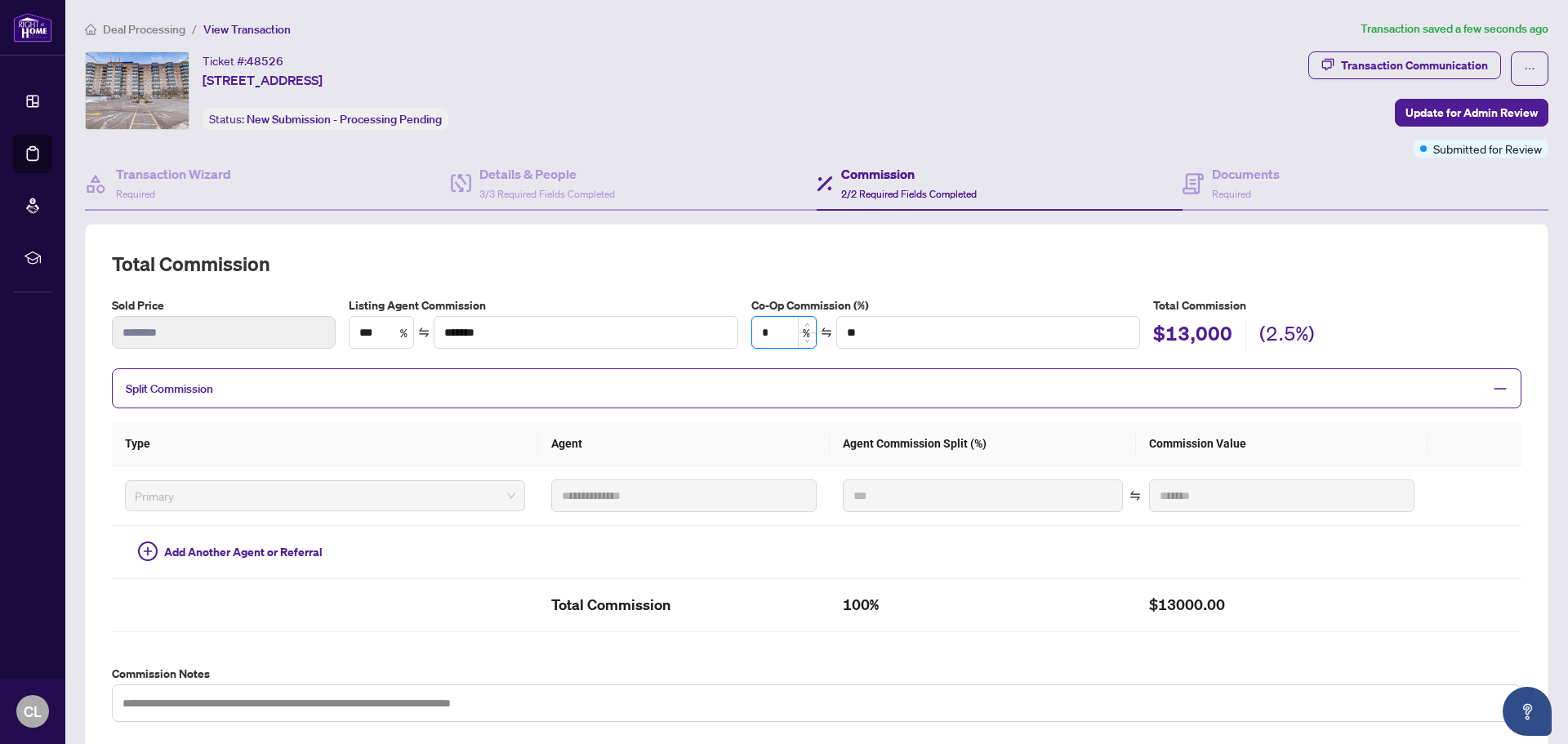
drag, startPoint x: 769, startPoint y: 336, endPoint x: 777, endPoint y: 335, distance: 8.1
click at [770, 336] on input "*" at bounding box center [784, 332] width 64 height 31
type input "**"
type input "*******"
type input "****"
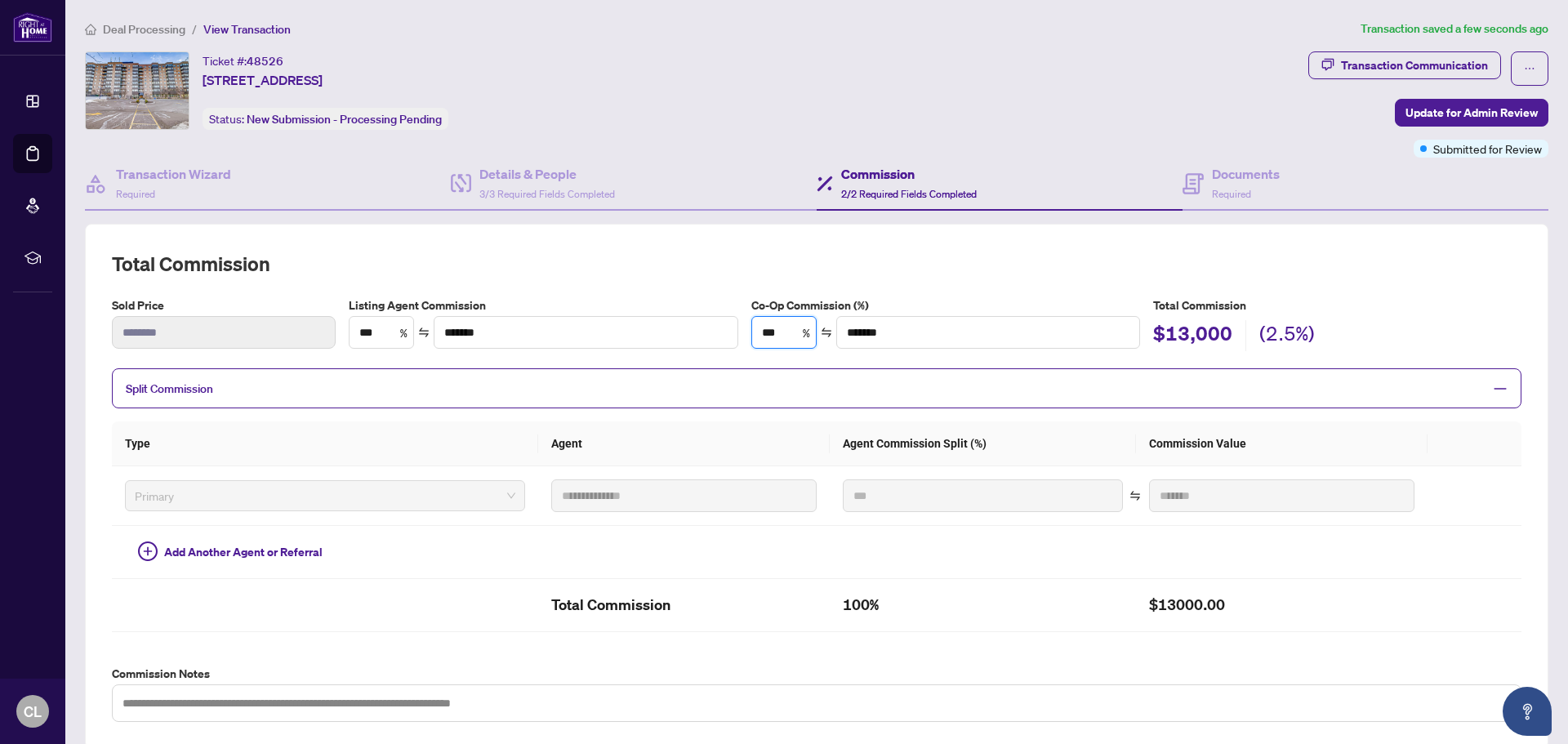
type input "*******"
type input "***"
click at [398, 556] on td "Add Another Agent or Referral" at bounding box center [325, 553] width 426 height 53
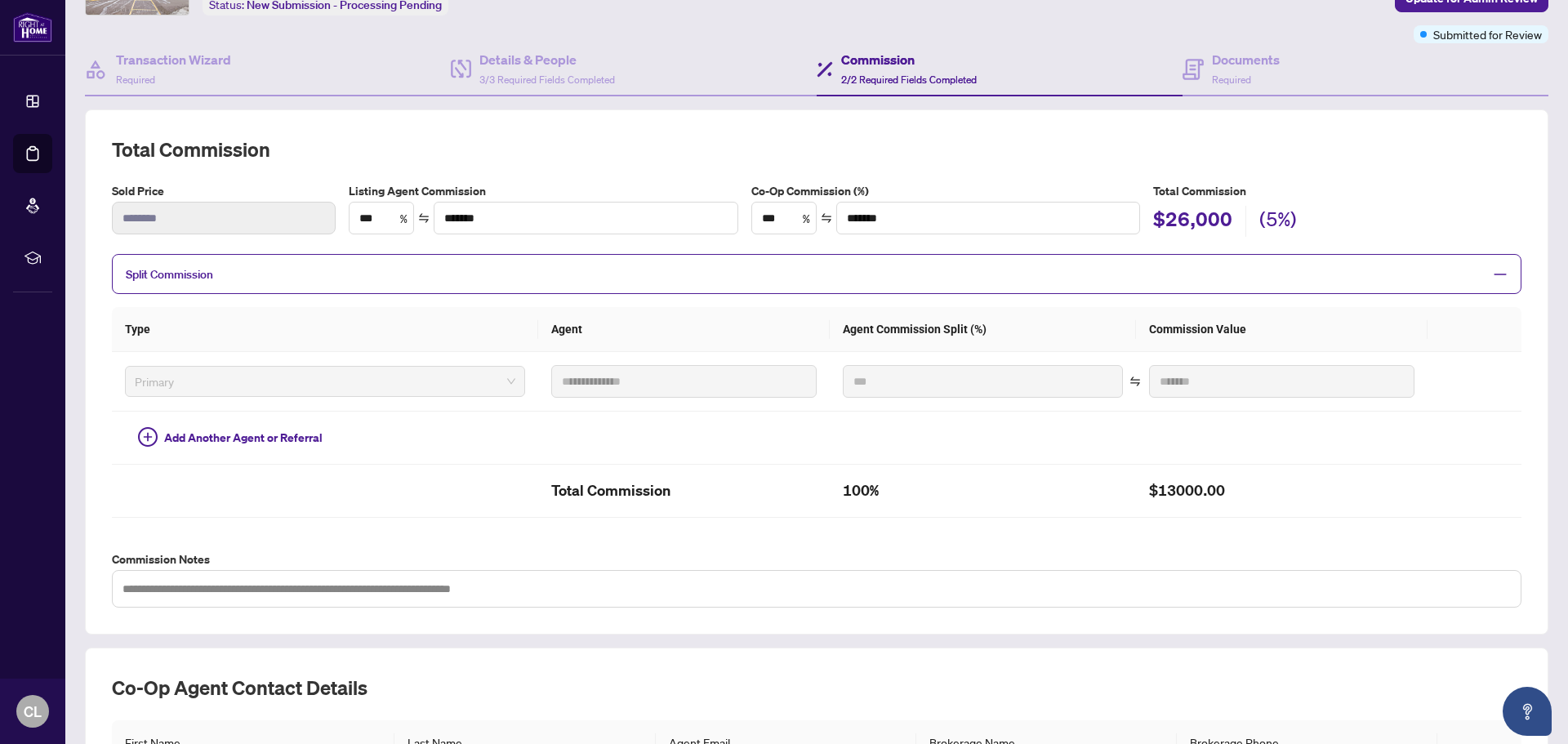
scroll to position [65, 0]
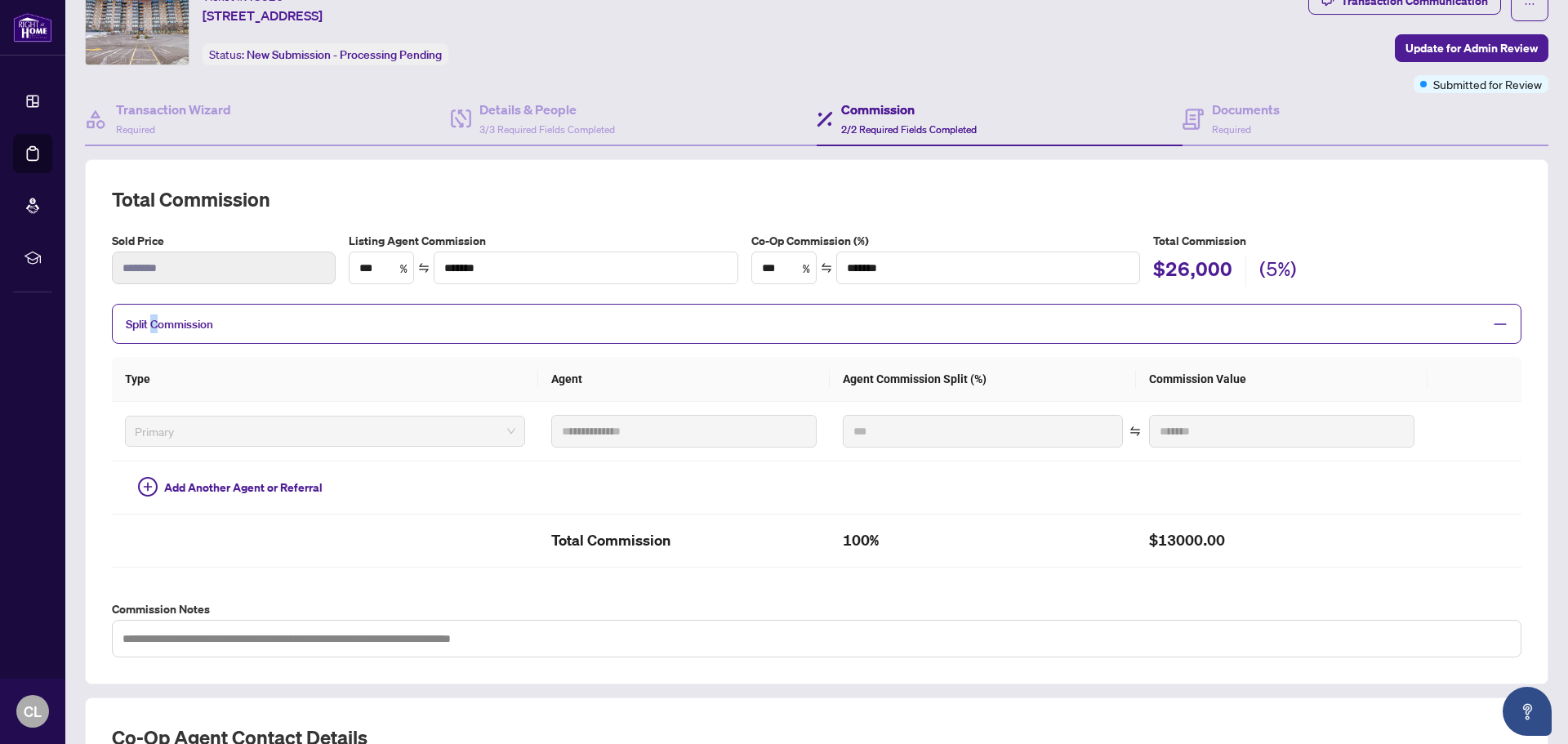
click at [155, 326] on span "Split Commission" at bounding box center [169, 325] width 87 height 15
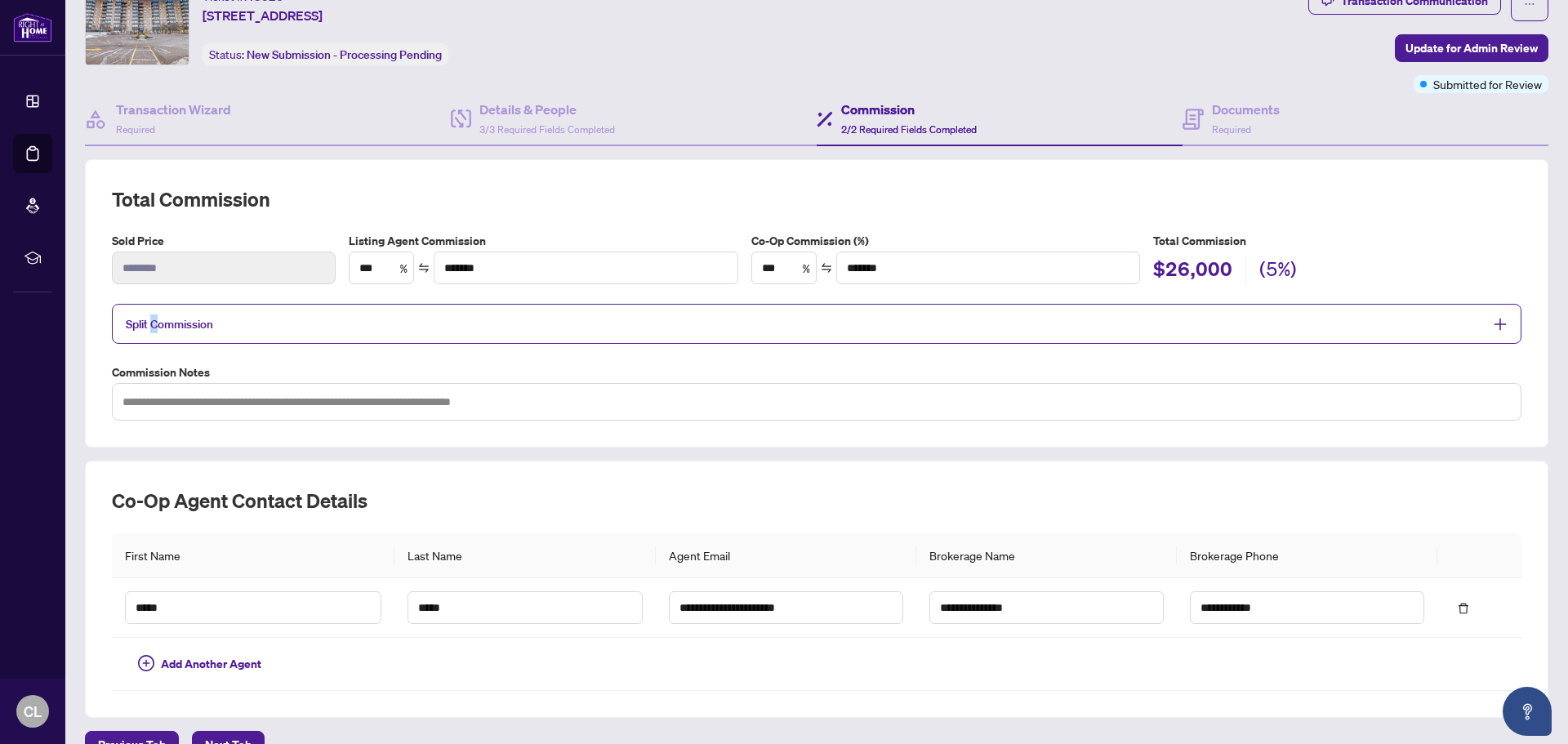
click at [155, 326] on span "Split Commission" at bounding box center [169, 325] width 87 height 15
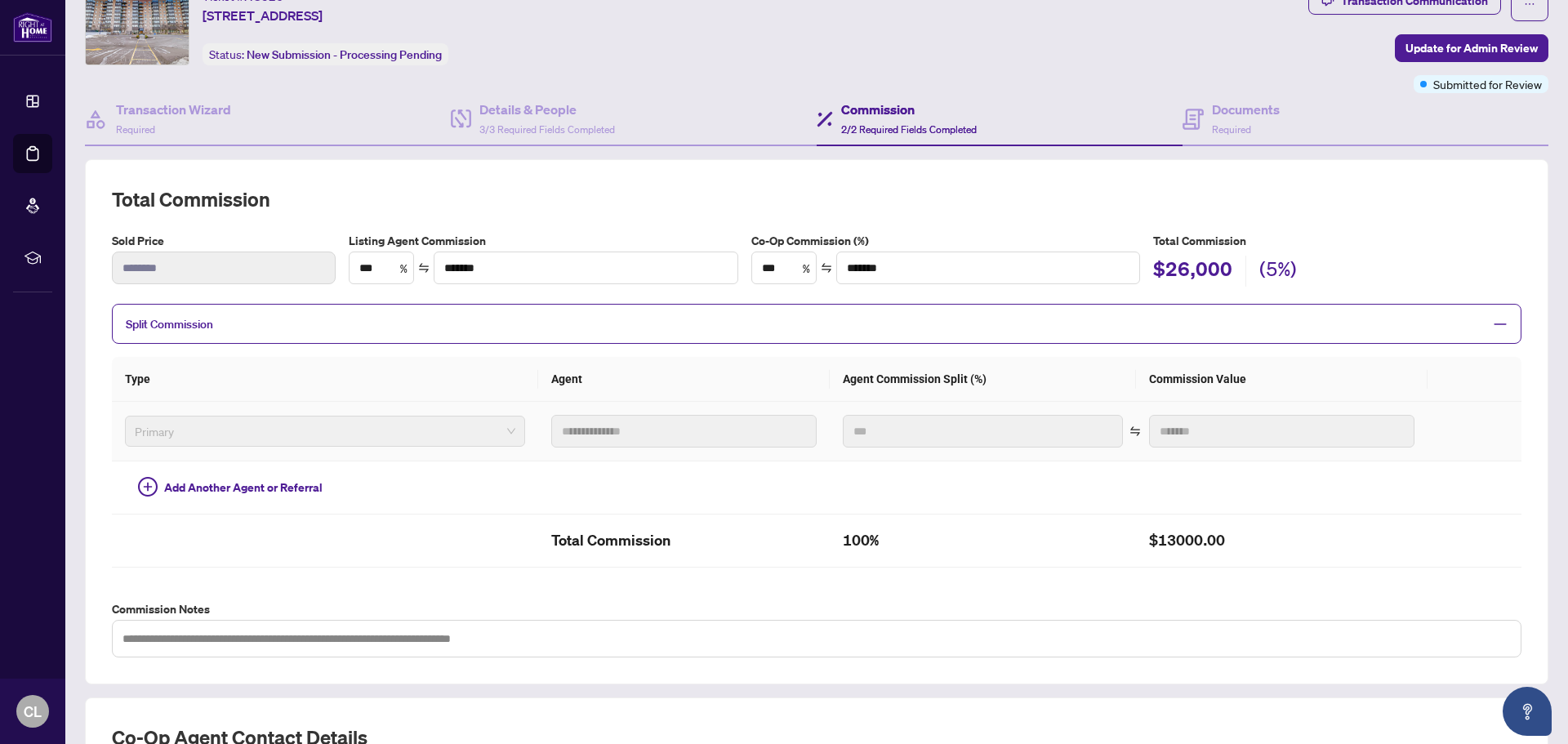
click at [165, 433] on span "Primary" at bounding box center [325, 430] width 380 height 24
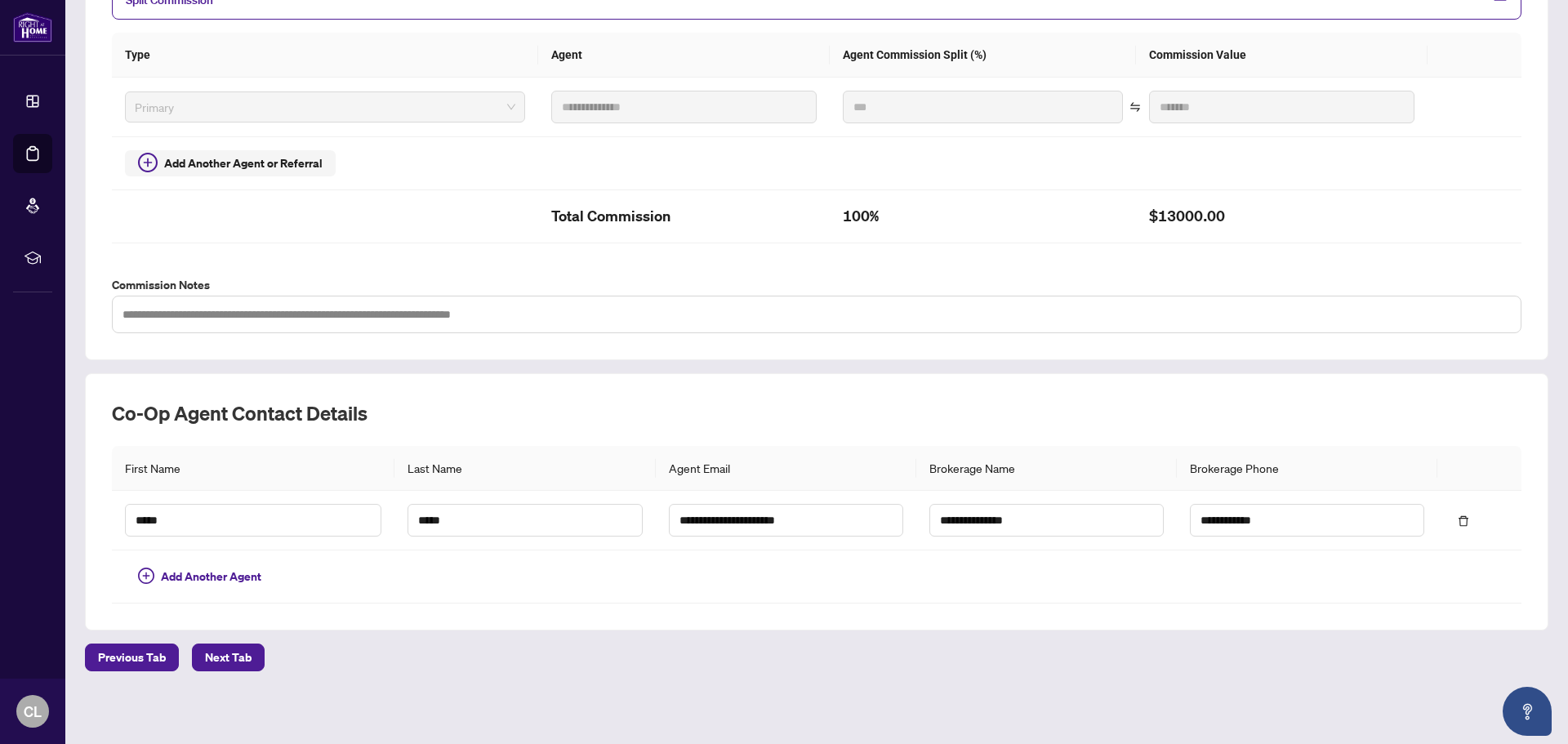
scroll to position [391, 0]
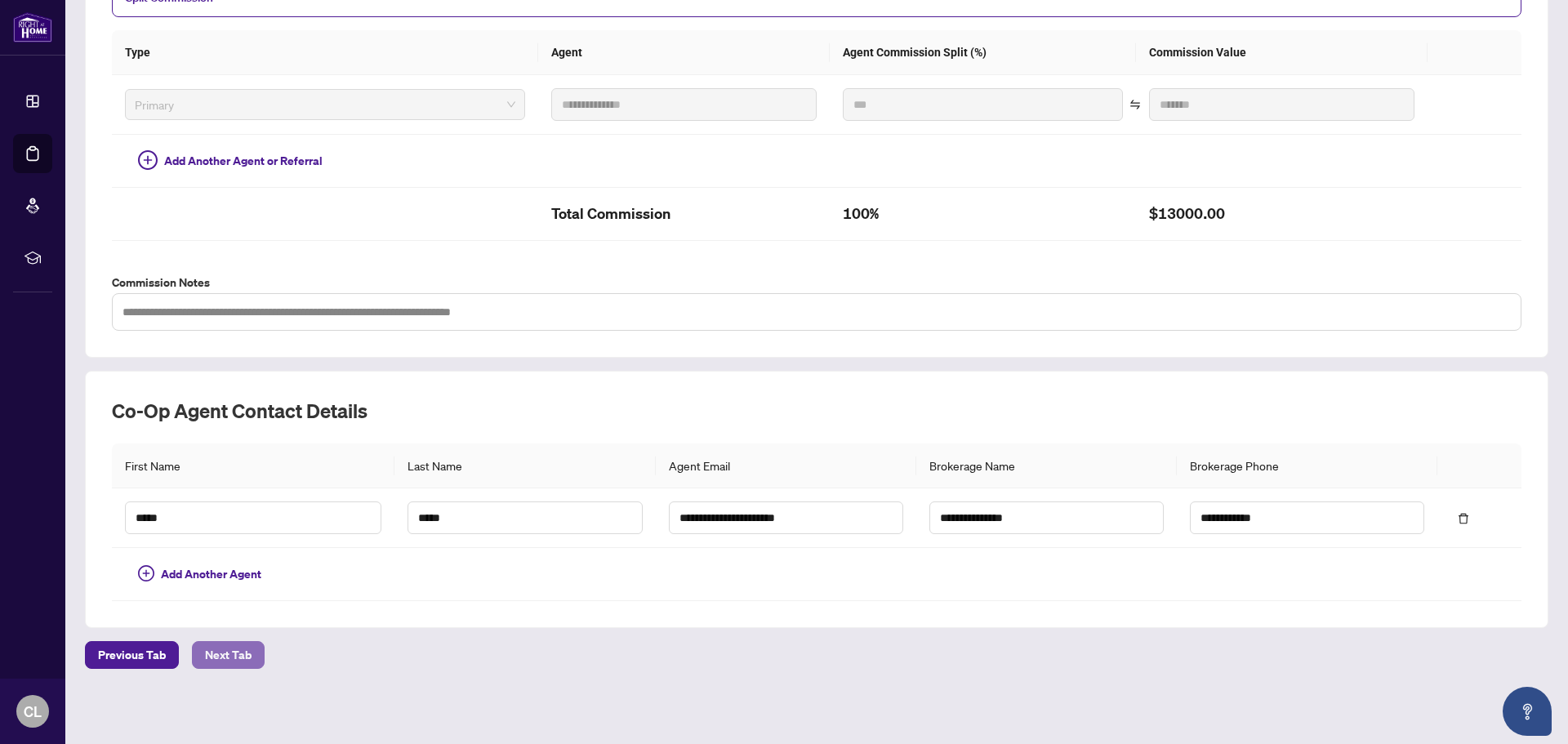
click at [235, 662] on span "Next Tab" at bounding box center [228, 654] width 47 height 26
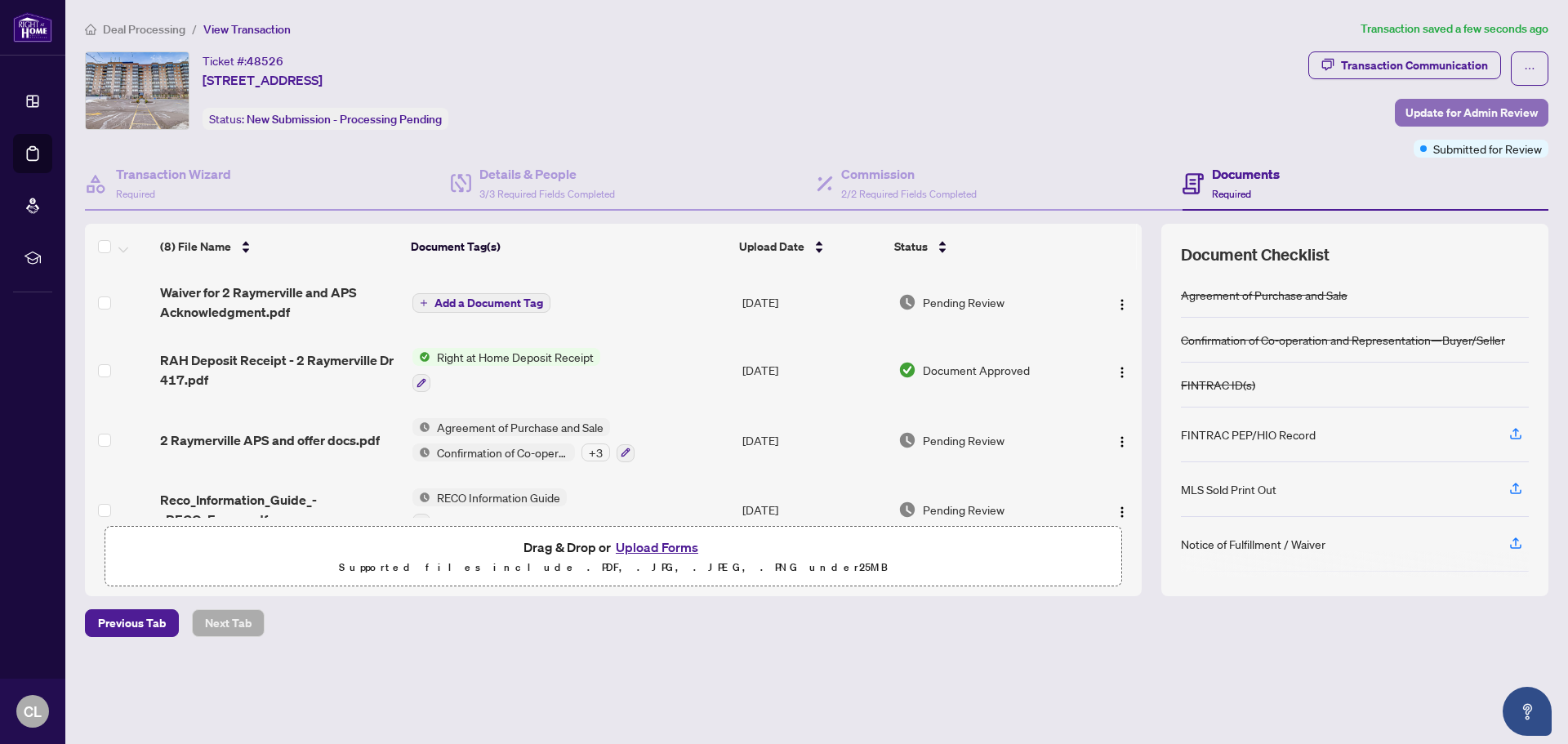
click at [1410, 110] on span "Update for Admin Review" at bounding box center [1471, 112] width 132 height 26
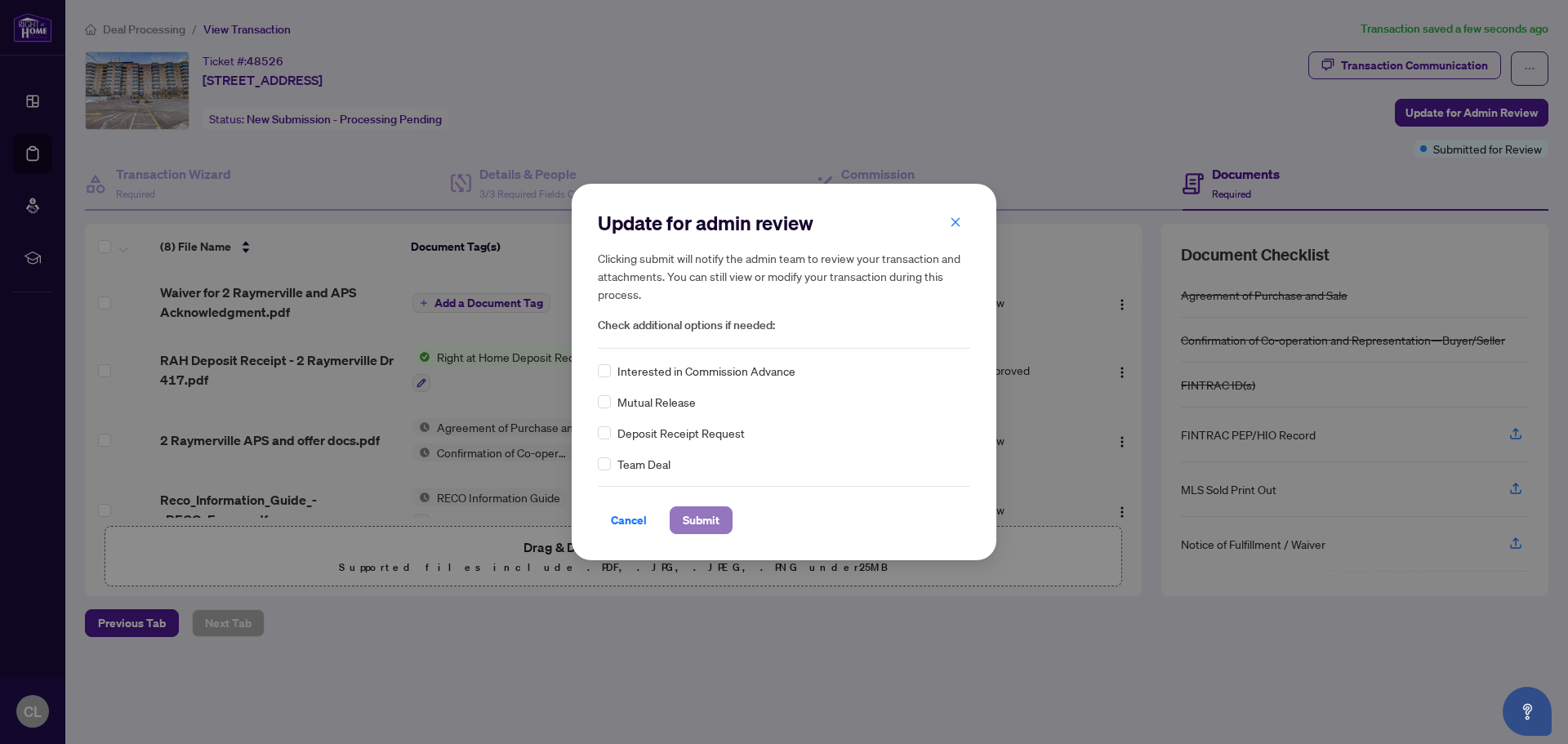
click at [695, 512] on span "Submit" at bounding box center [701, 519] width 37 height 26
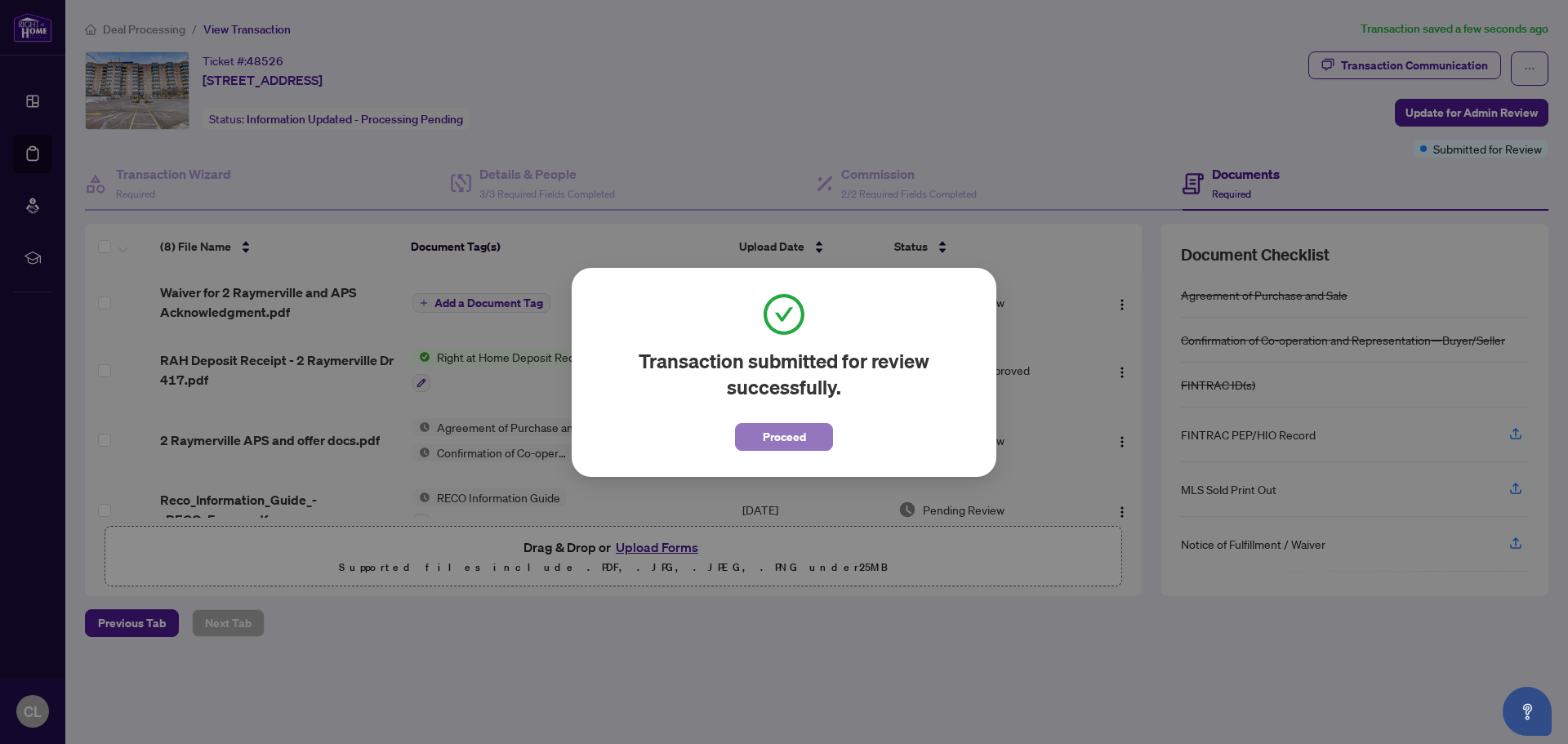
click at [783, 442] on span "Proceed" at bounding box center [784, 436] width 43 height 26
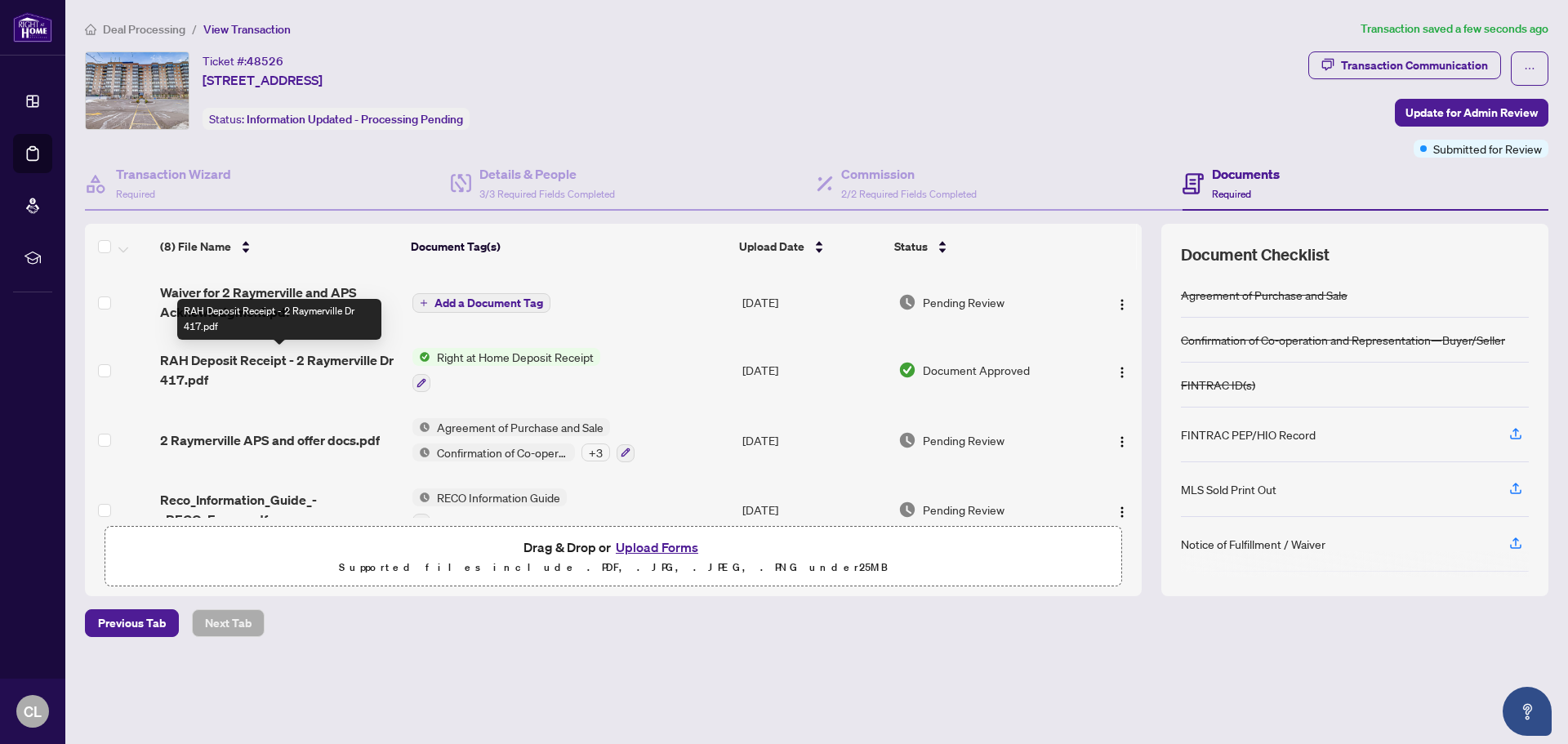
click at [253, 360] on span "RAH Deposit Receipt - 2 Raymerville Dr 417.pdf" at bounding box center [279, 370] width 239 height 39
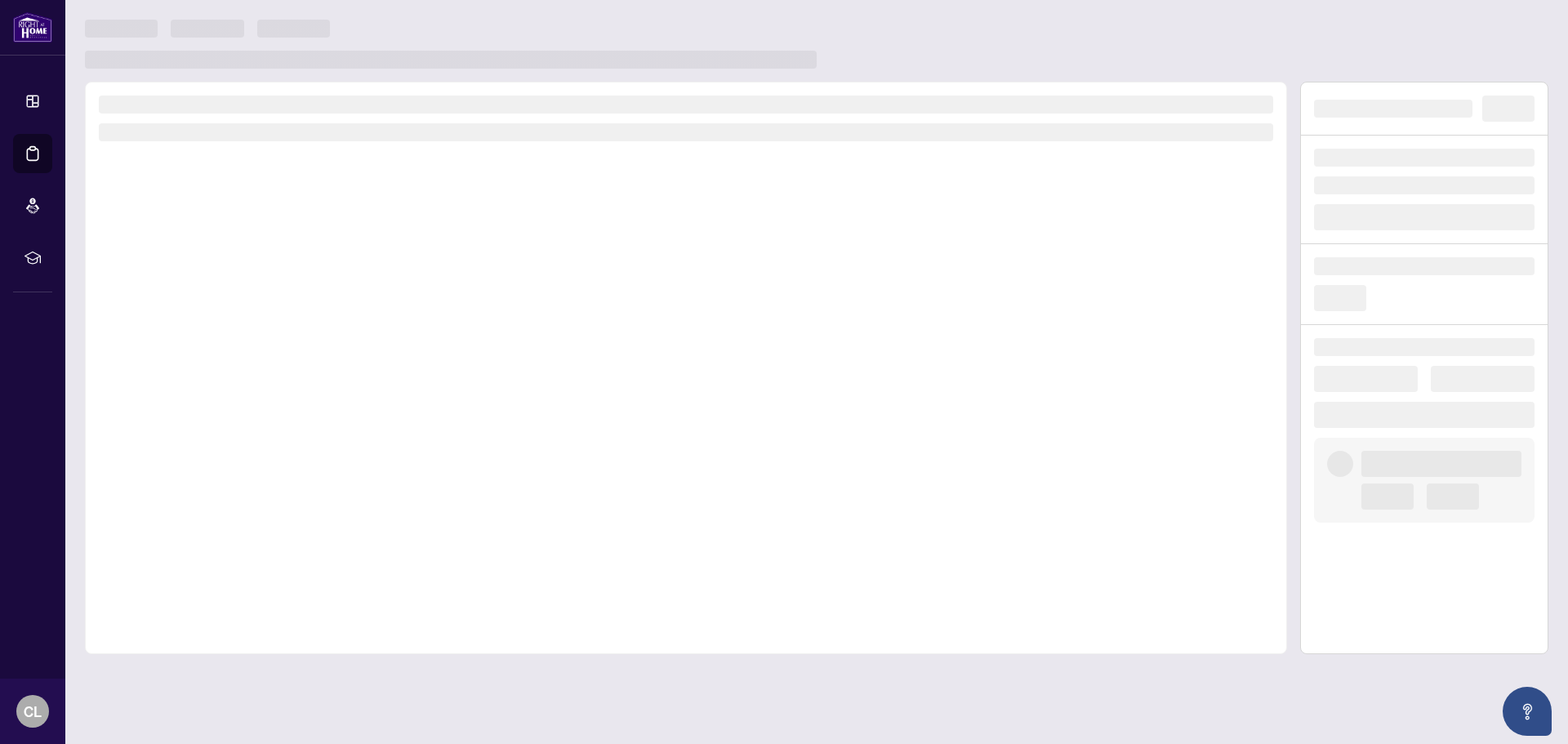
click at [253, 360] on div at bounding box center [686, 368] width 1202 height 573
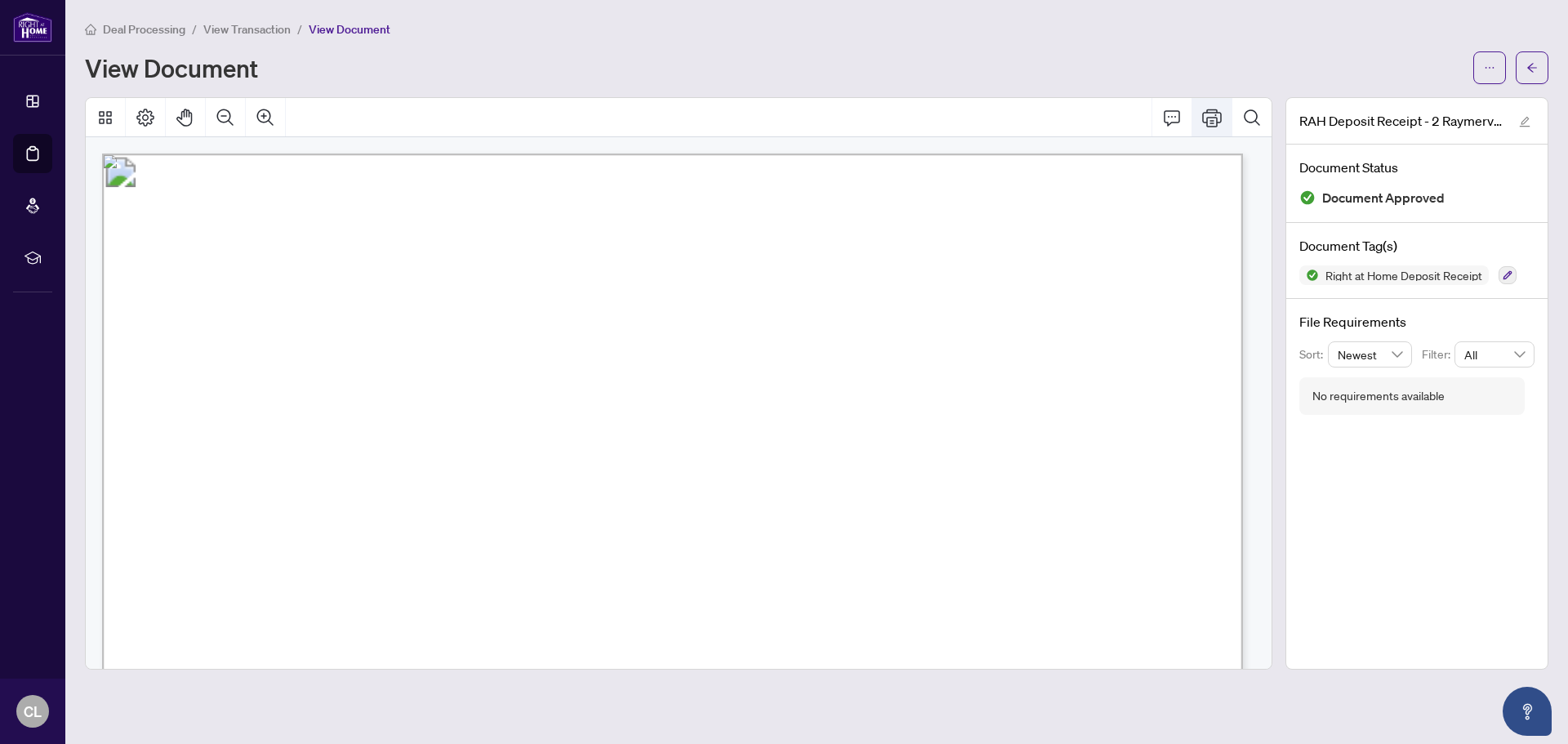
click at [1209, 124] on icon "Print" at bounding box center [1212, 118] width 20 height 20
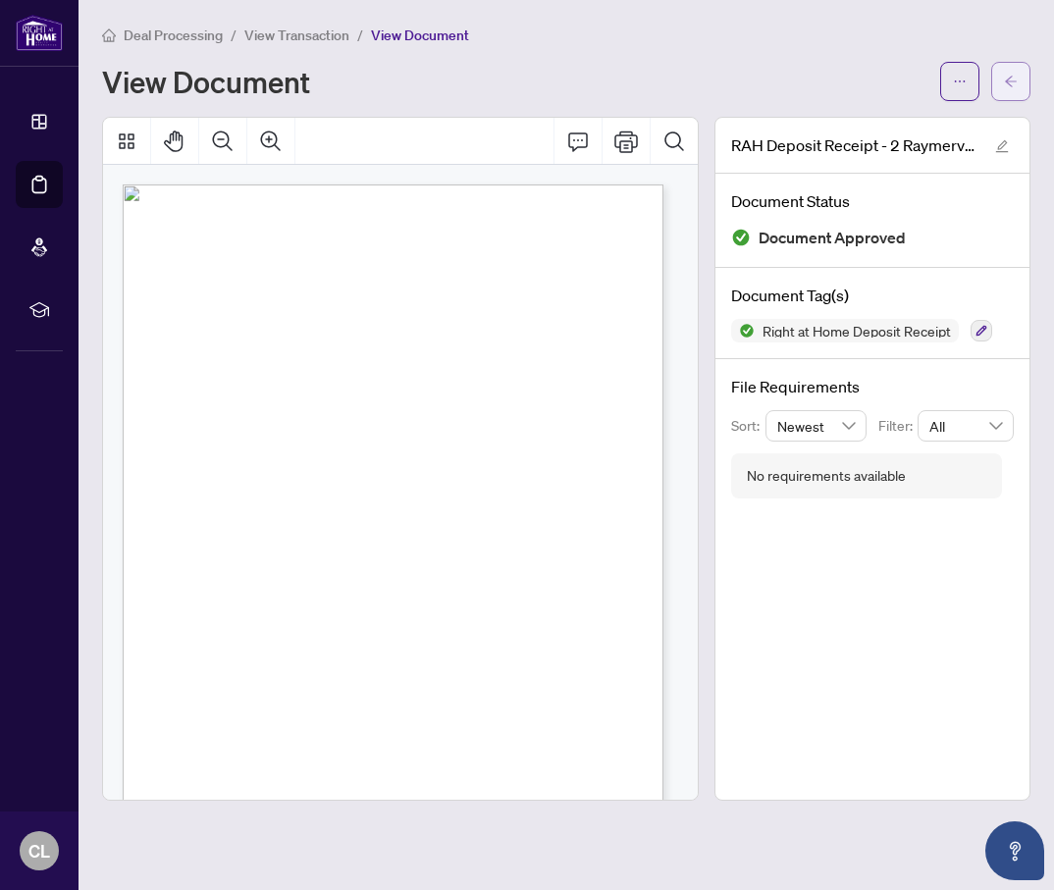
click at [1009, 89] on span "button" at bounding box center [1011, 81] width 14 height 31
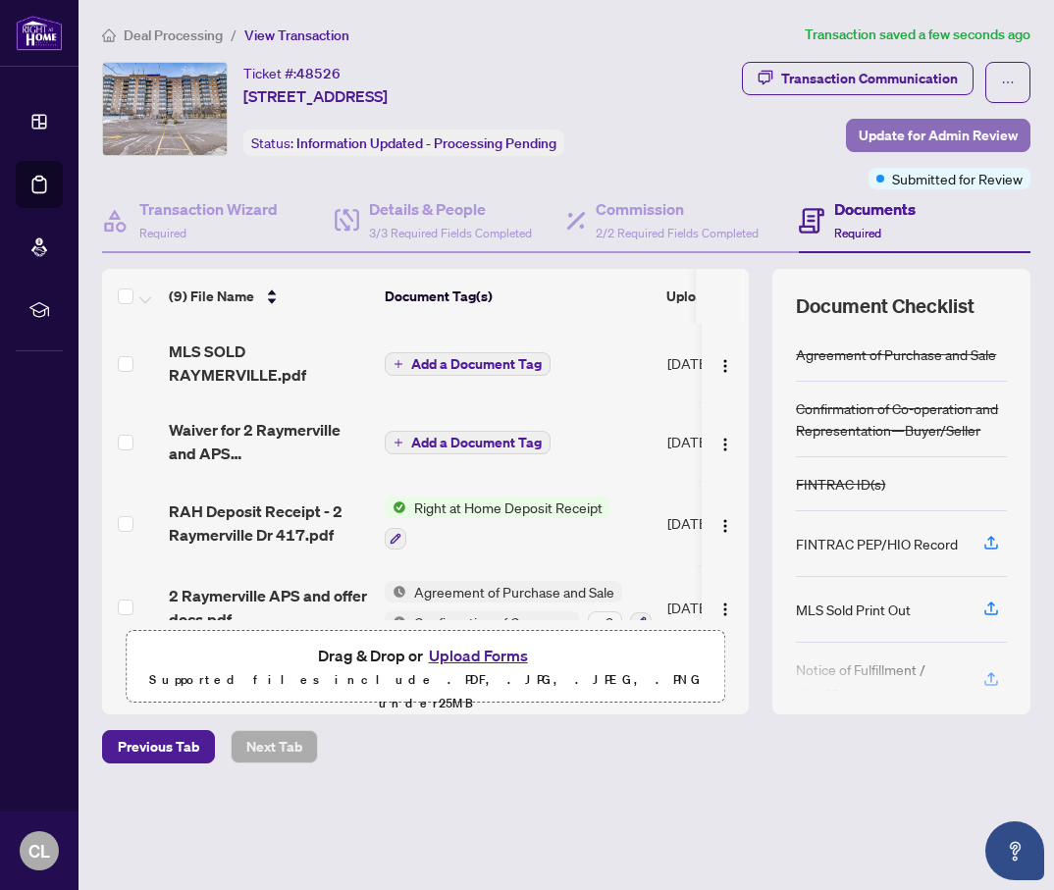
click at [914, 137] on span "Update for Admin Review" at bounding box center [937, 135] width 159 height 31
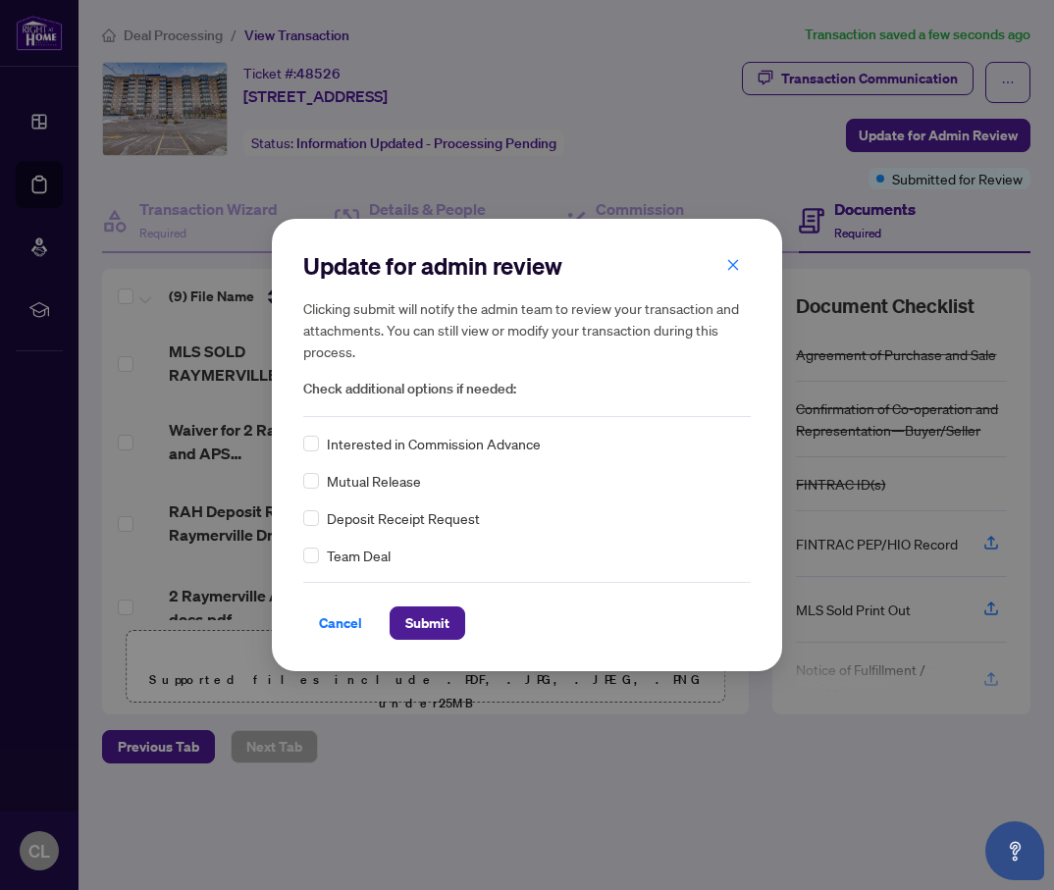
click at [376, 405] on div "Update for admin review Clicking submit will notify the admin team to review yo…" at bounding box center [526, 333] width 447 height 167
click at [421, 636] on span "Submit" at bounding box center [427, 622] width 44 height 31
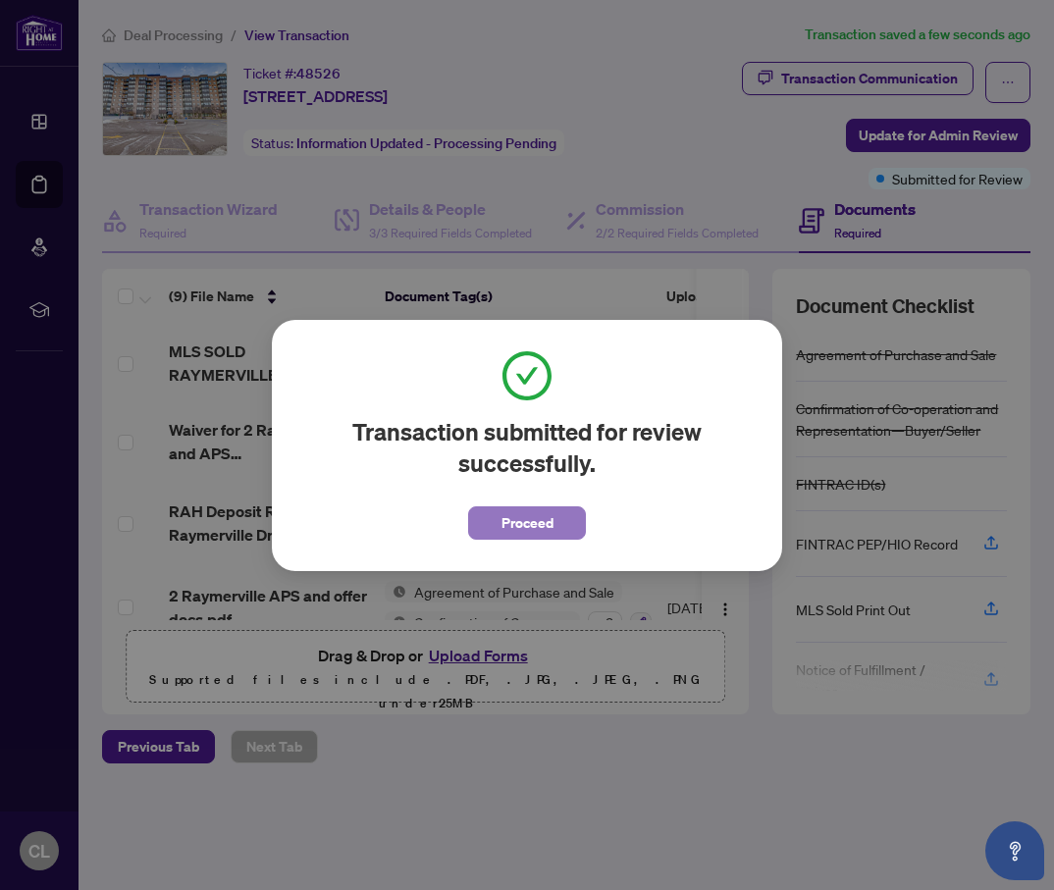
click at [553, 520] on button "Proceed" at bounding box center [527, 522] width 118 height 33
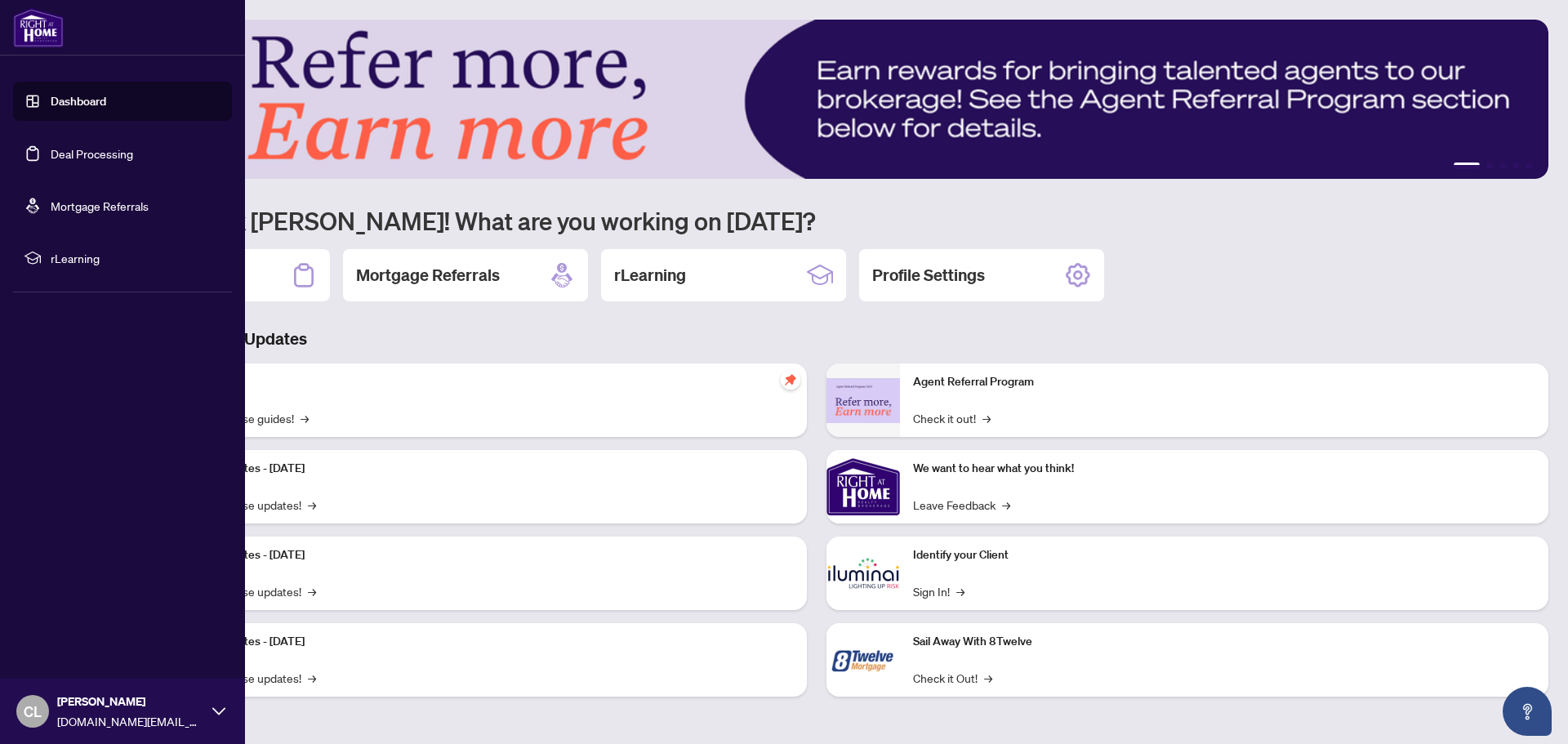
click at [60, 154] on link "Deal Processing" at bounding box center [92, 154] width 82 height 15
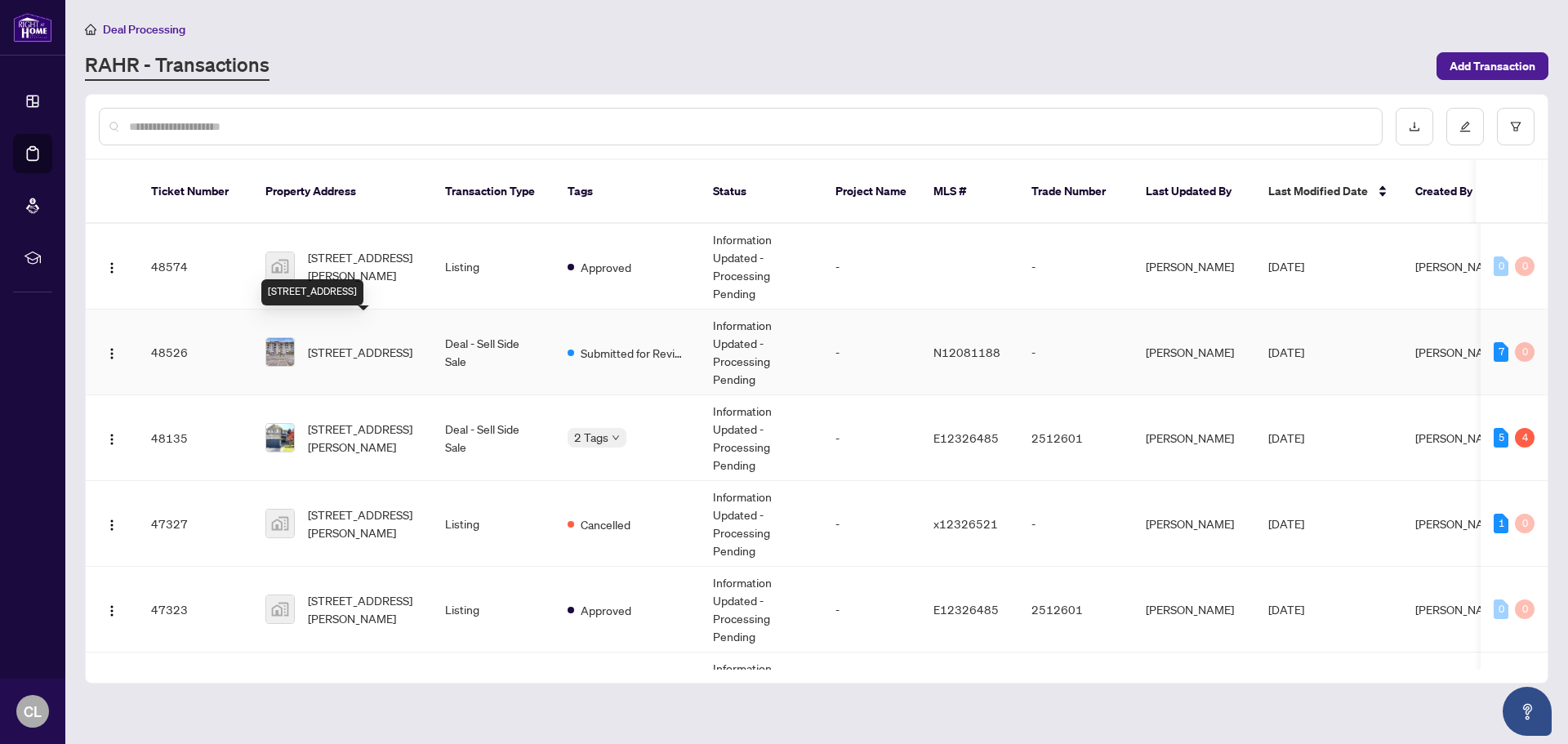
click at [364, 343] on span "[STREET_ADDRESS]" at bounding box center [360, 352] width 105 height 18
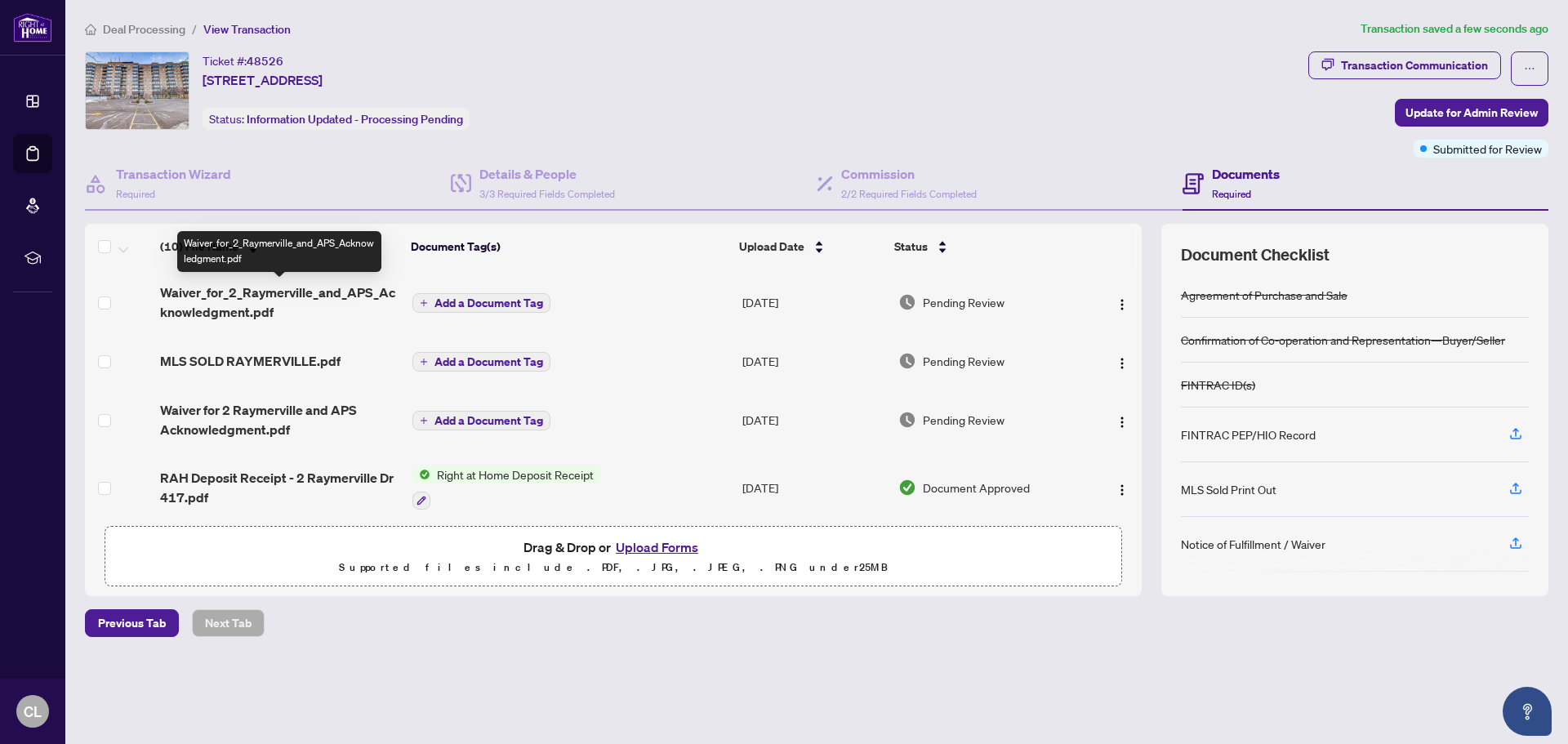
click at [231, 314] on span "Waiver_for_2_Raymerville_and_APS_Acknowledgment.pdf" at bounding box center [279, 301] width 239 height 39
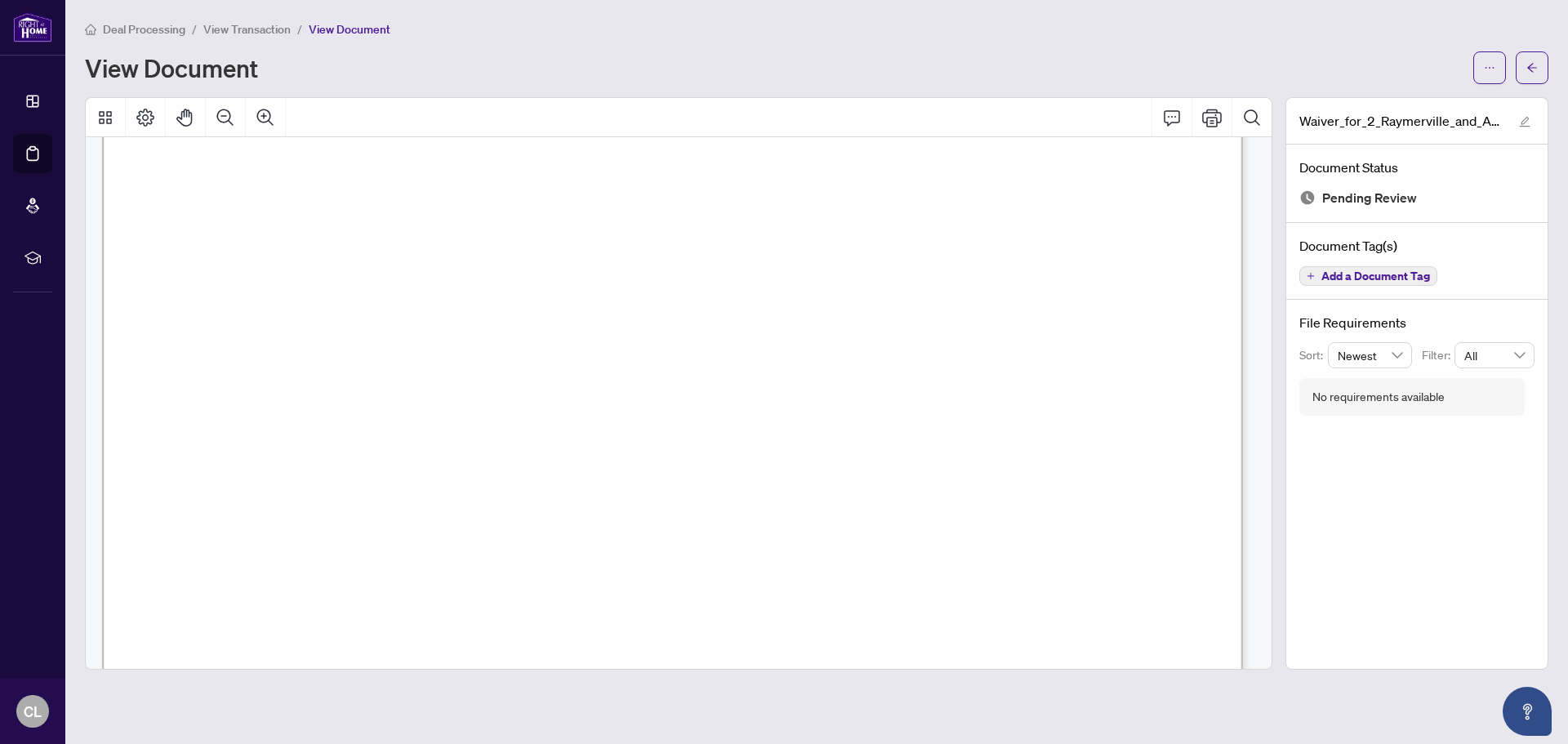
scroll to position [409, 0]
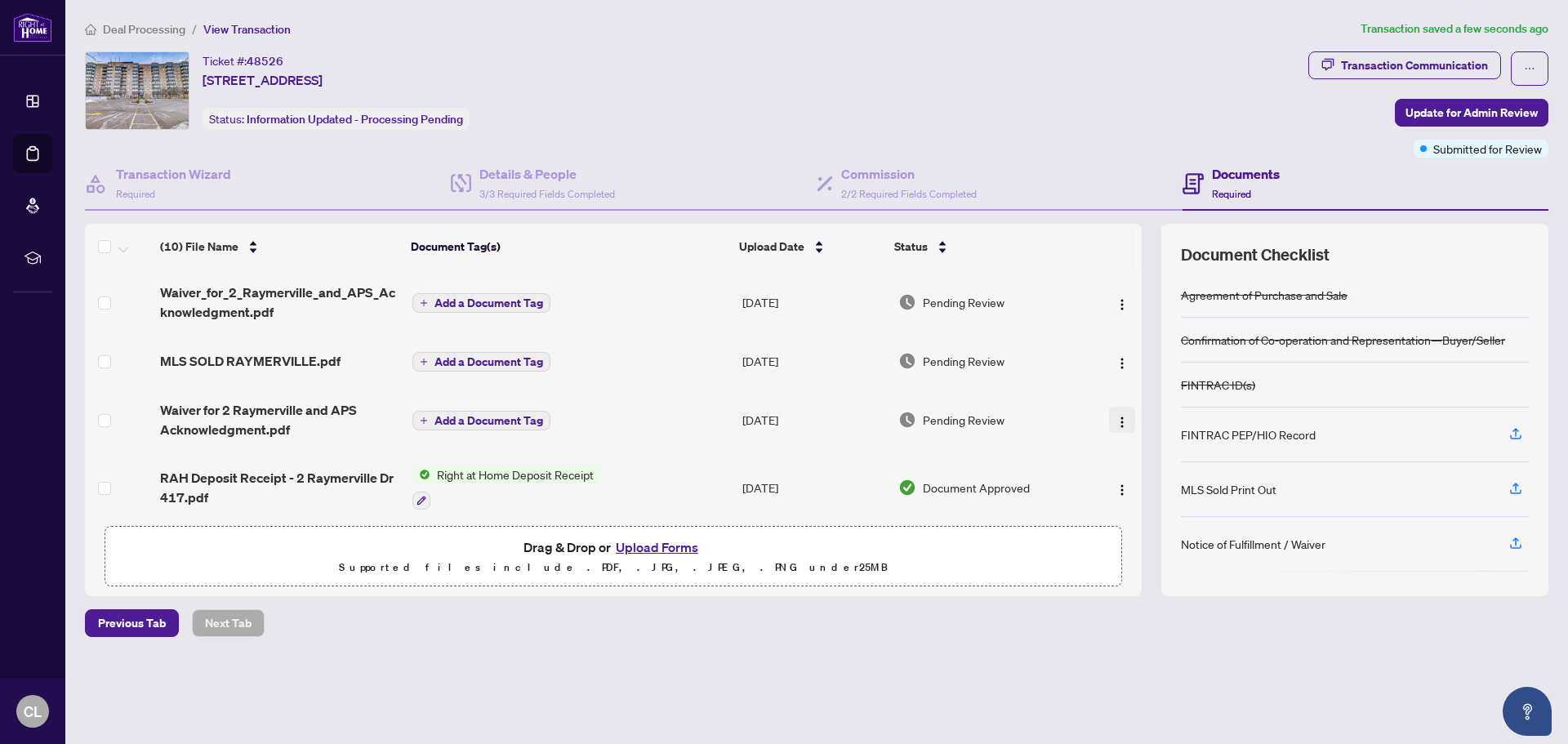
click at [1115, 422] on img "button" at bounding box center [1122, 422] width 13 height 13
click at [1152, 608] on span "Archive" at bounding box center [1194, 608] width 156 height 18
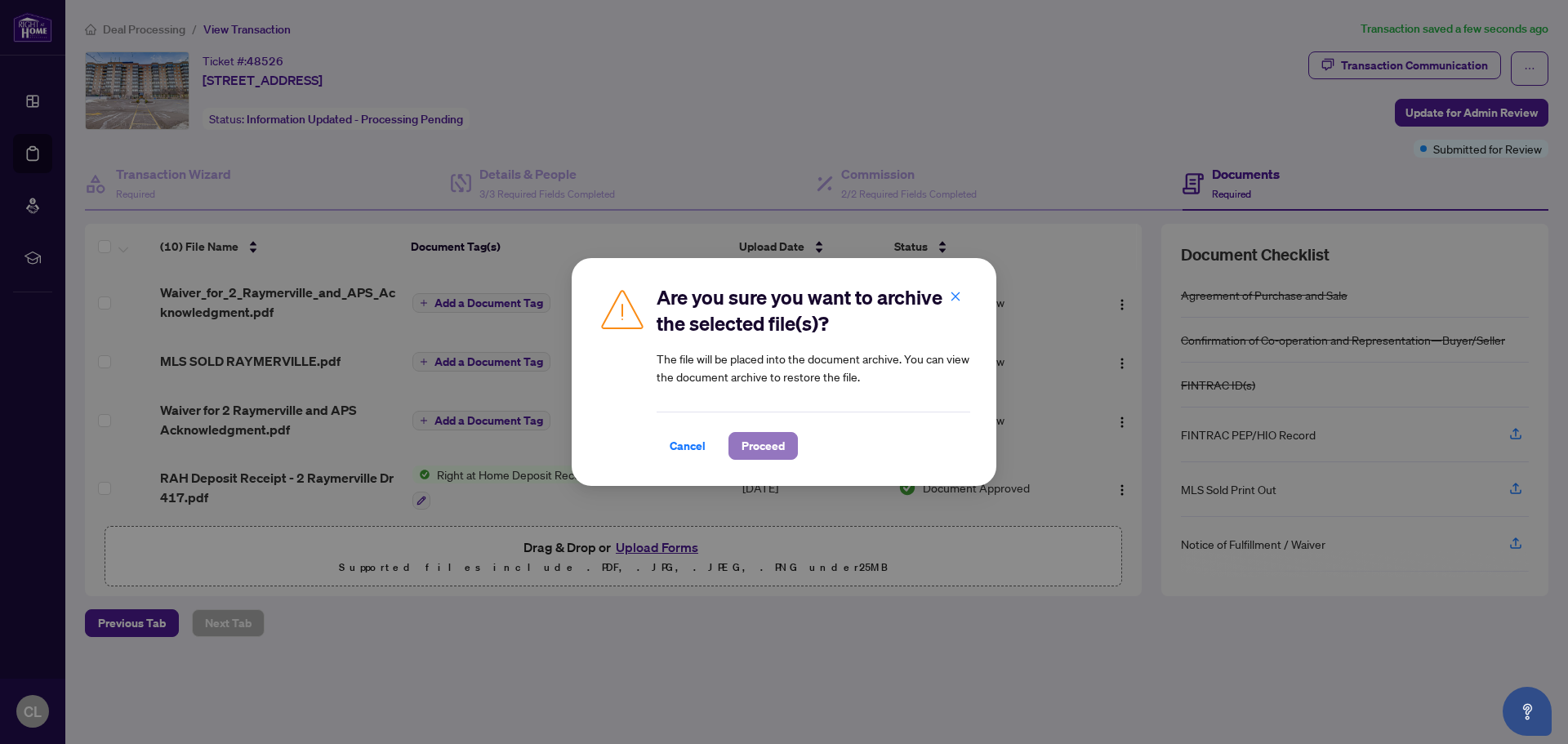
click at [772, 446] on span "Proceed" at bounding box center [763, 445] width 43 height 26
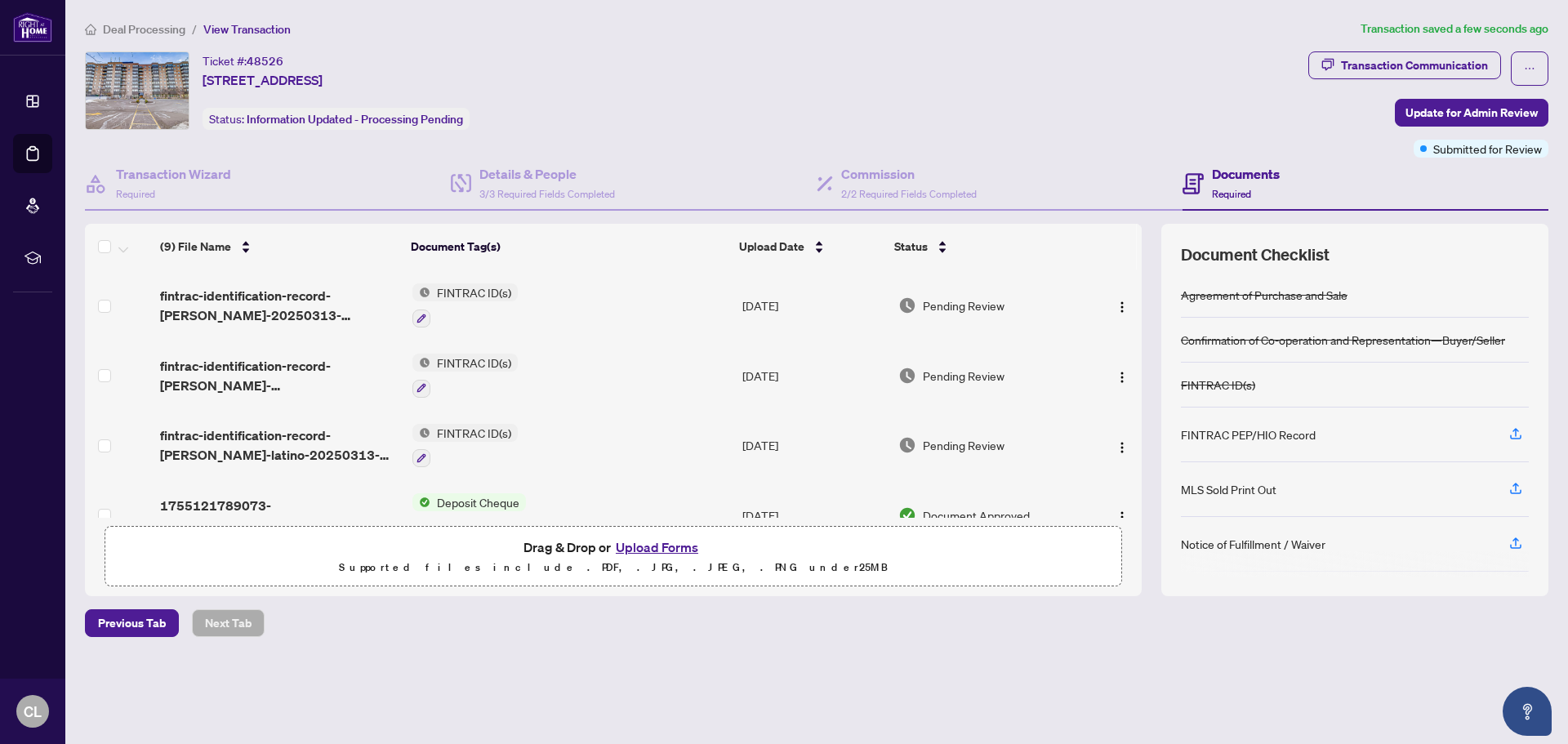
scroll to position [363, 0]
